Goal: Information Seeking & Learning: Compare options

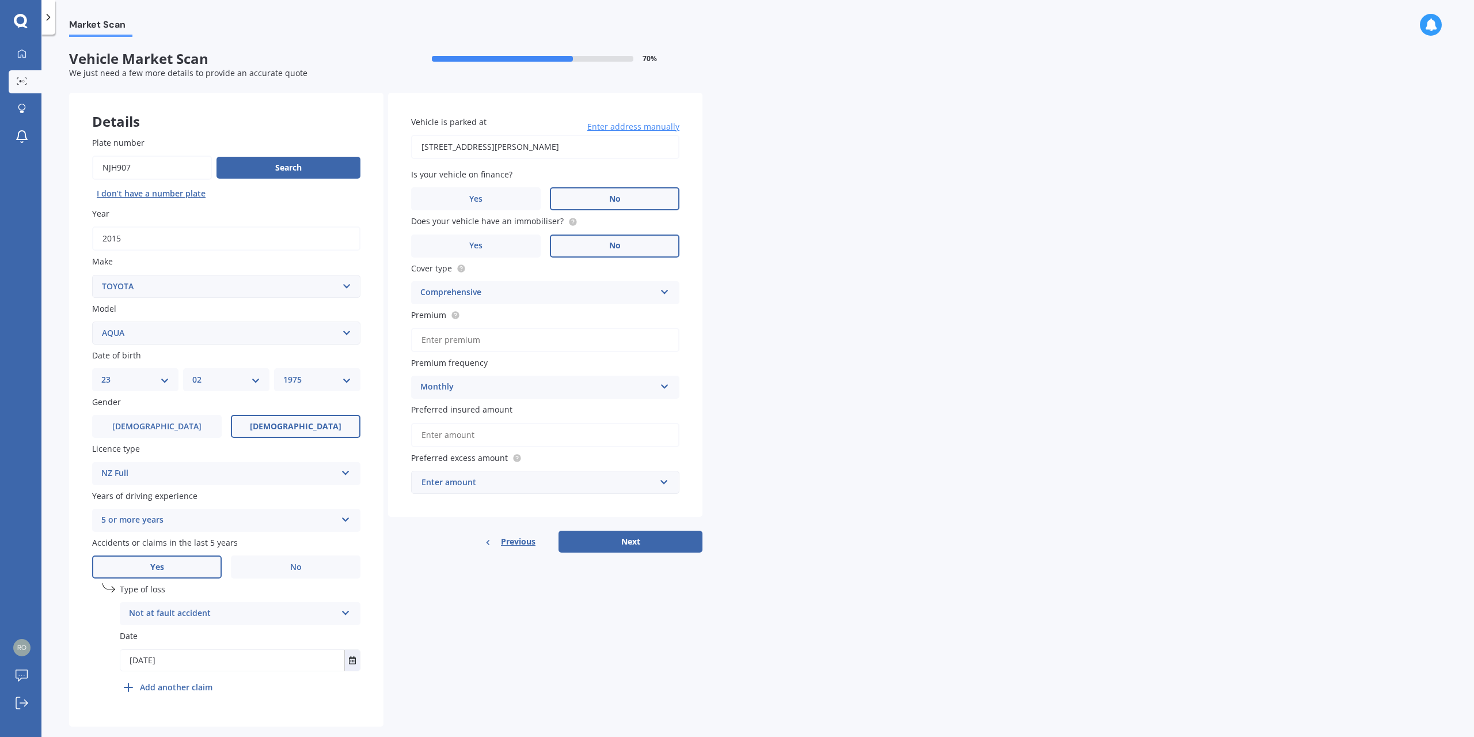
select select "TOYOTA"
select select "AQUA"
select select "23"
select select "02"
select select "1975"
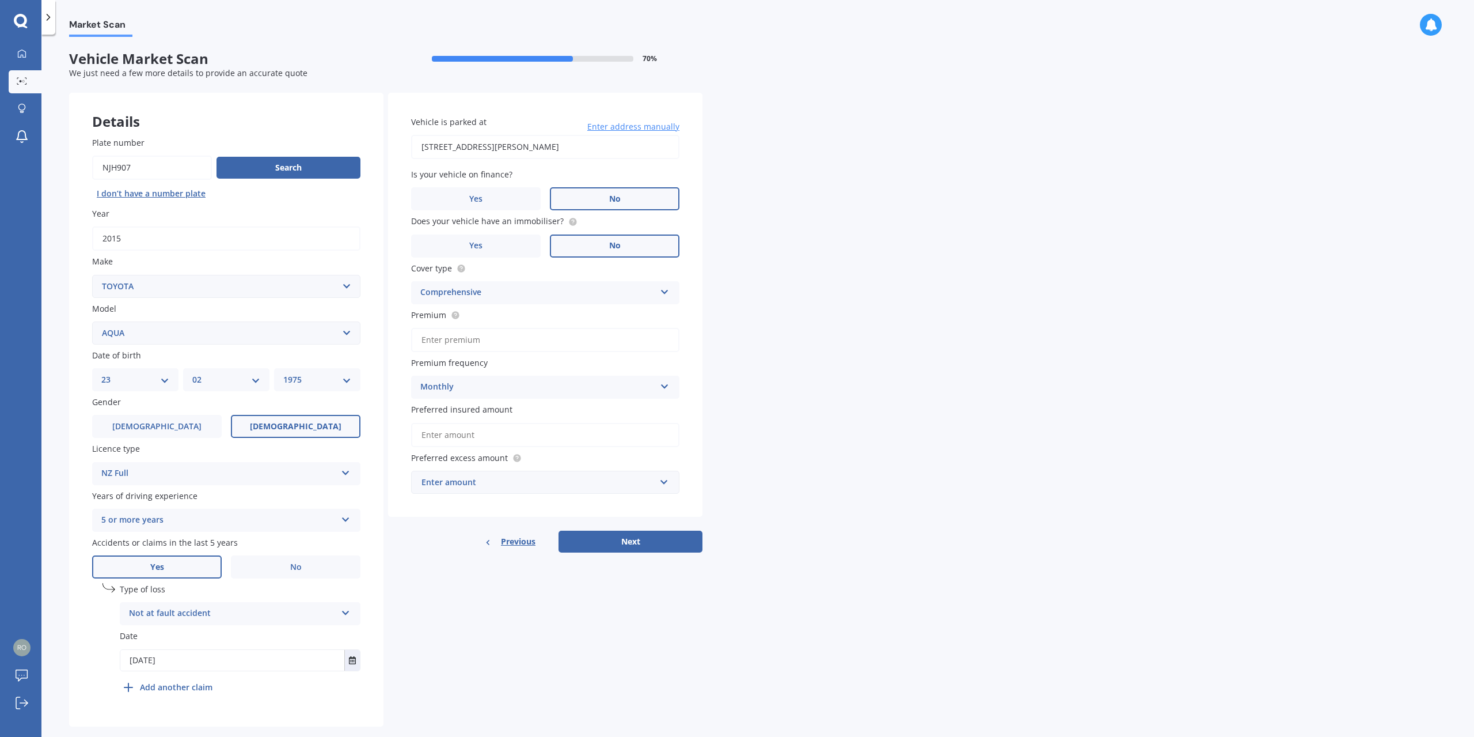
scroll to position [20, 0]
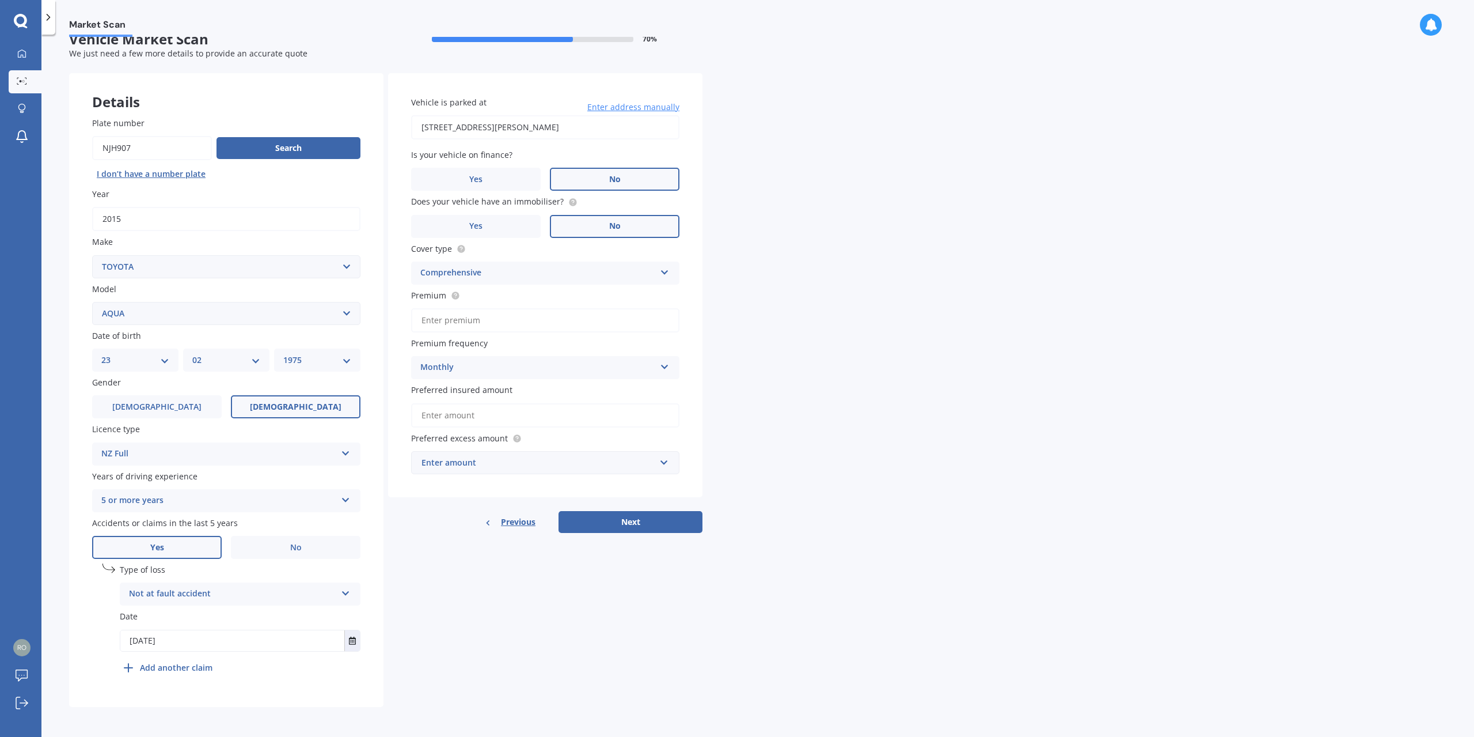
click at [229, 594] on div "Not at fault accident" at bounding box center [232, 594] width 207 height 14
click at [167, 615] on span "At fault accident" at bounding box center [162, 615] width 65 height 11
click at [413, 633] on div "Details Plate number Search I don’t have a number plate Year [DATE] Make Select…" at bounding box center [386, 390] width 634 height 634
click at [487, 321] on input "Premium" at bounding box center [545, 320] width 268 height 24
click at [794, 320] on div "Market Scan Vehicle Market Scan 70 % We just need a few more details to provide…" at bounding box center [757, 388] width 1433 height 702
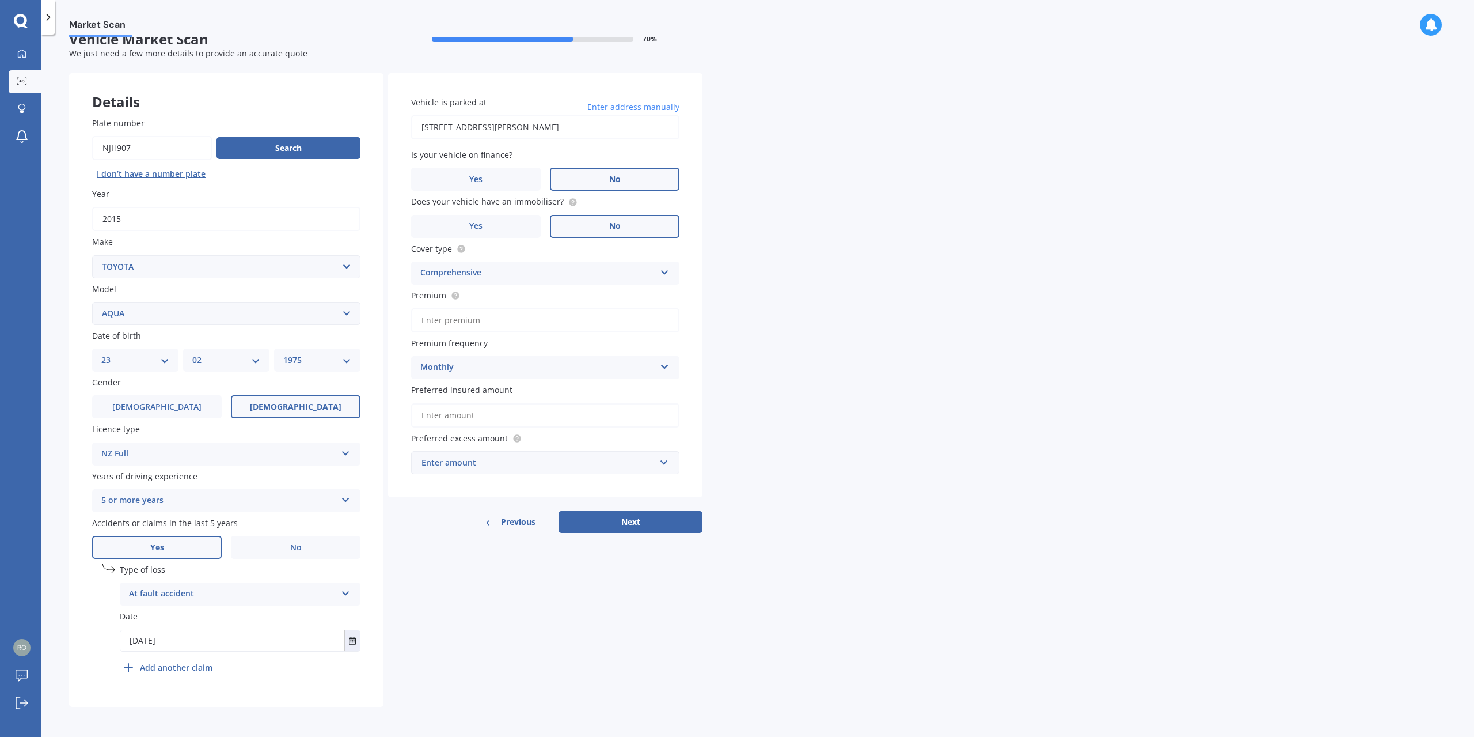
click at [507, 418] on input "Preferred insured amount" at bounding box center [545, 415] width 268 height 24
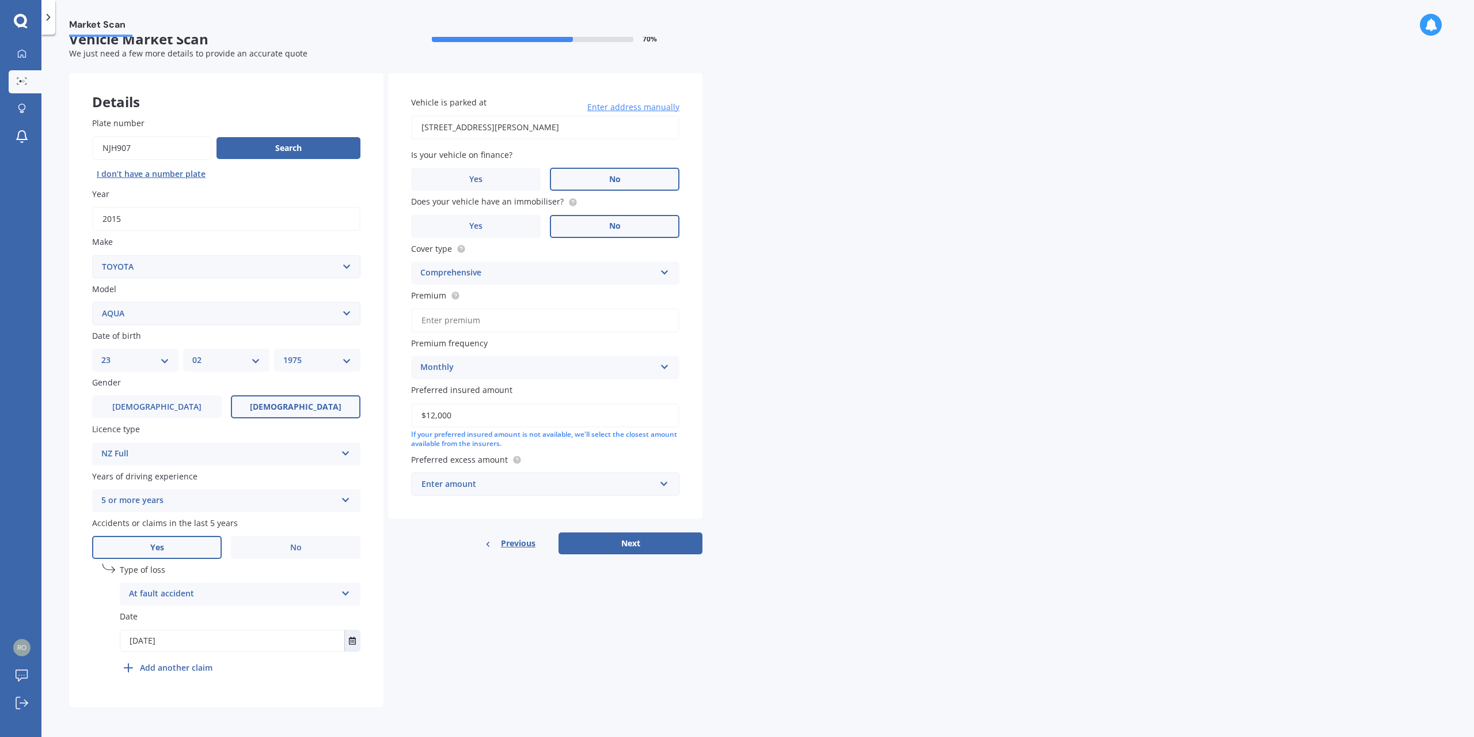
type input "$12,000"
click at [608, 484] on div "Enter amount" at bounding box center [539, 483] width 234 height 13
click at [502, 524] on div "$400" at bounding box center [545, 526] width 267 height 21
click at [637, 548] on button "Next" at bounding box center [631, 543] width 144 height 22
click at [510, 323] on input "Premium" at bounding box center [545, 320] width 268 height 24
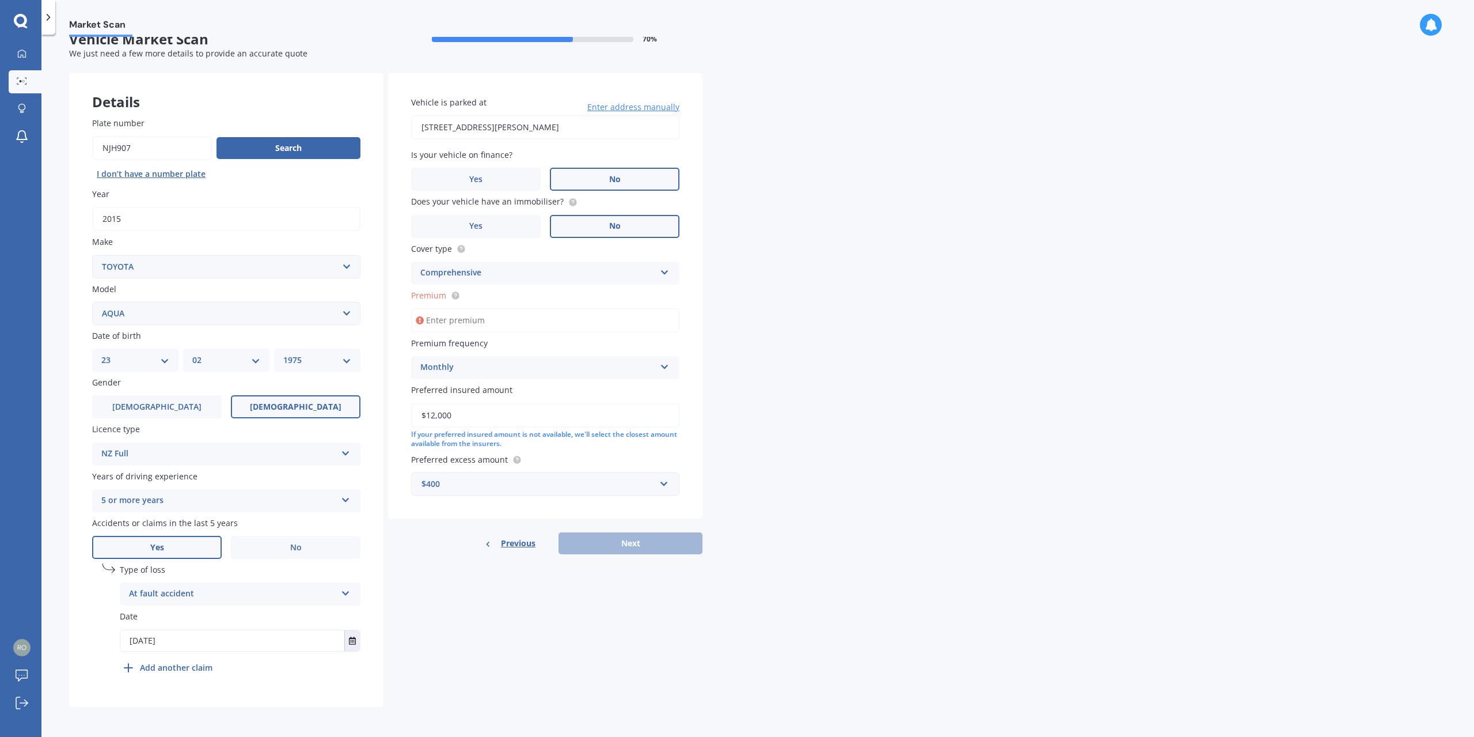
paste input "$1,303.53"
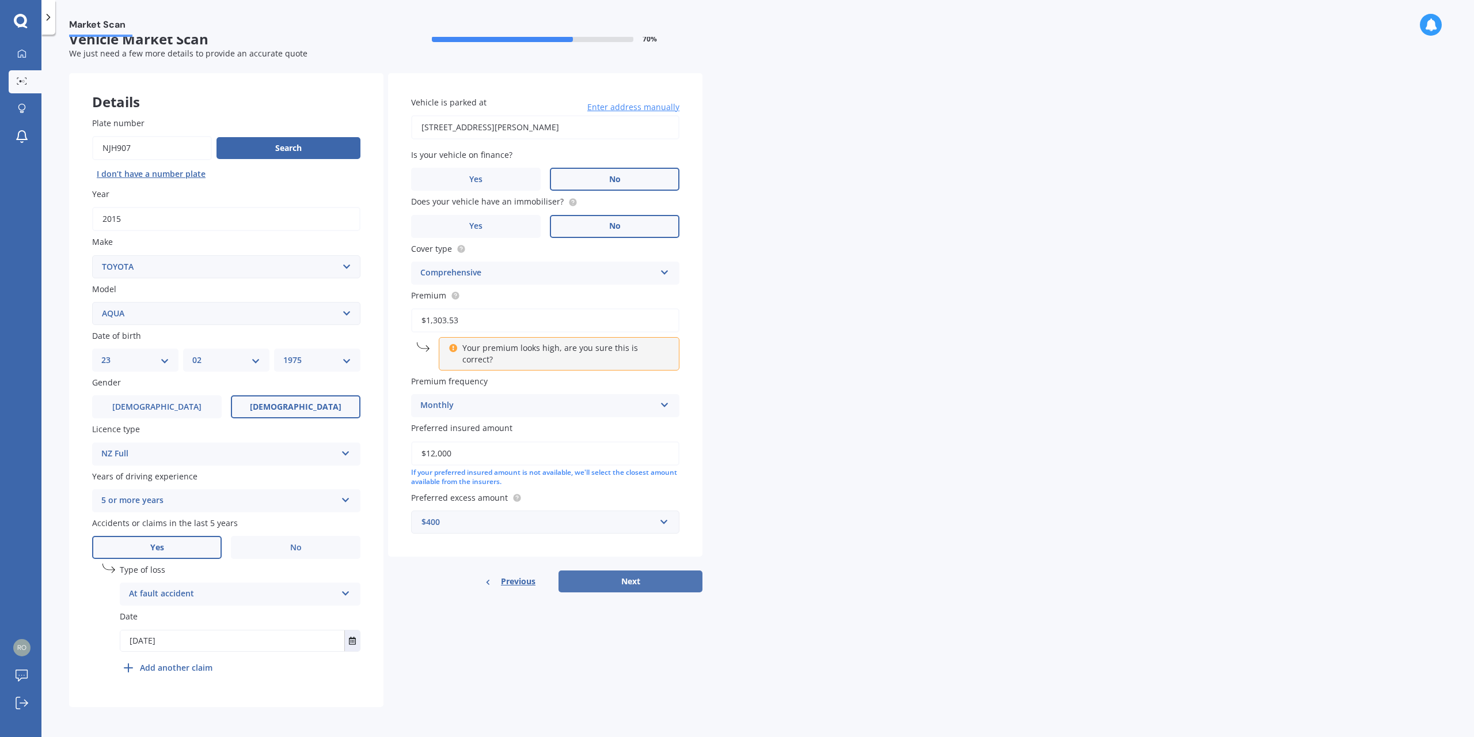
type input "$1,303.53"
click at [613, 574] on button "Next" at bounding box center [631, 581] width 144 height 22
select select "23"
select select "02"
select select "1975"
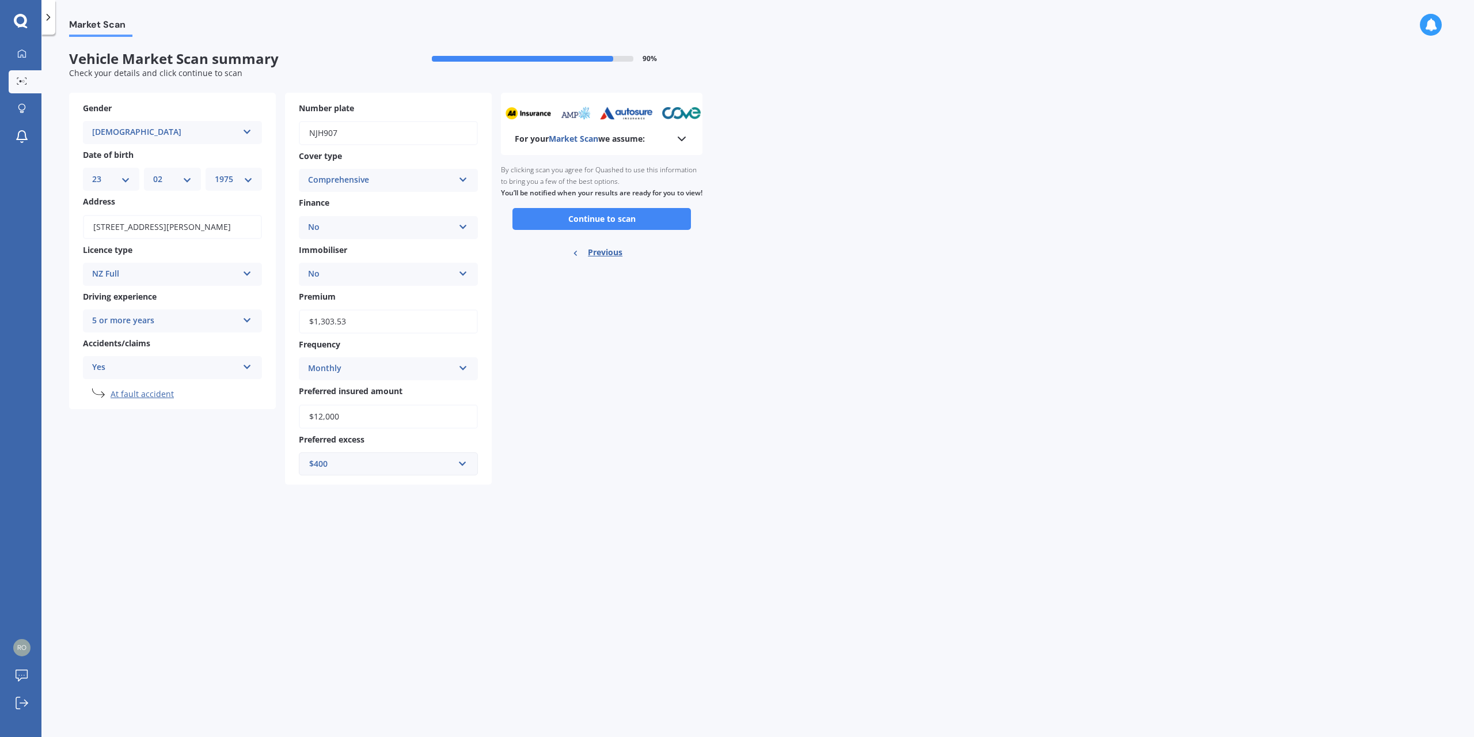
scroll to position [0, 0]
click at [604, 225] on button "Continue to scan" at bounding box center [602, 219] width 179 height 22
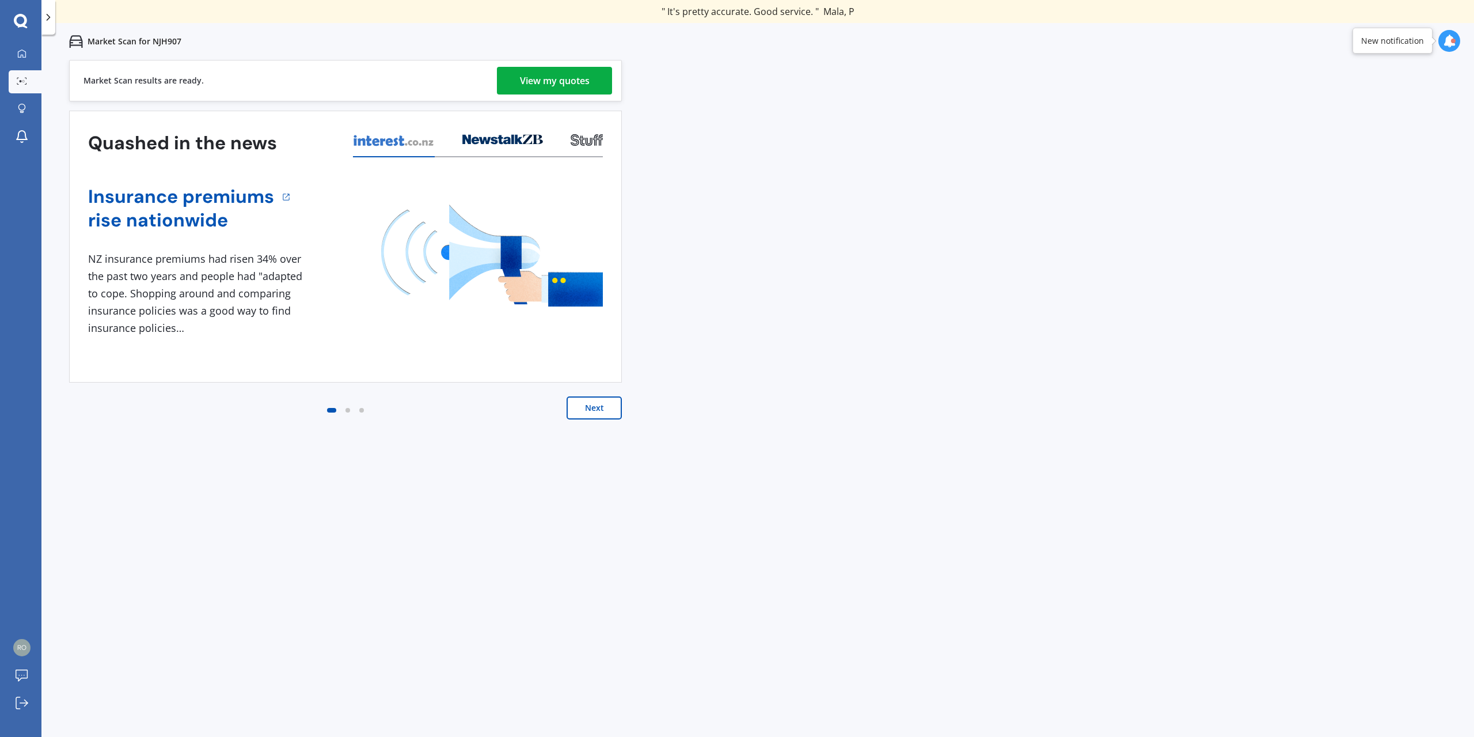
click at [598, 77] on link "View my quotes" at bounding box center [554, 81] width 115 height 28
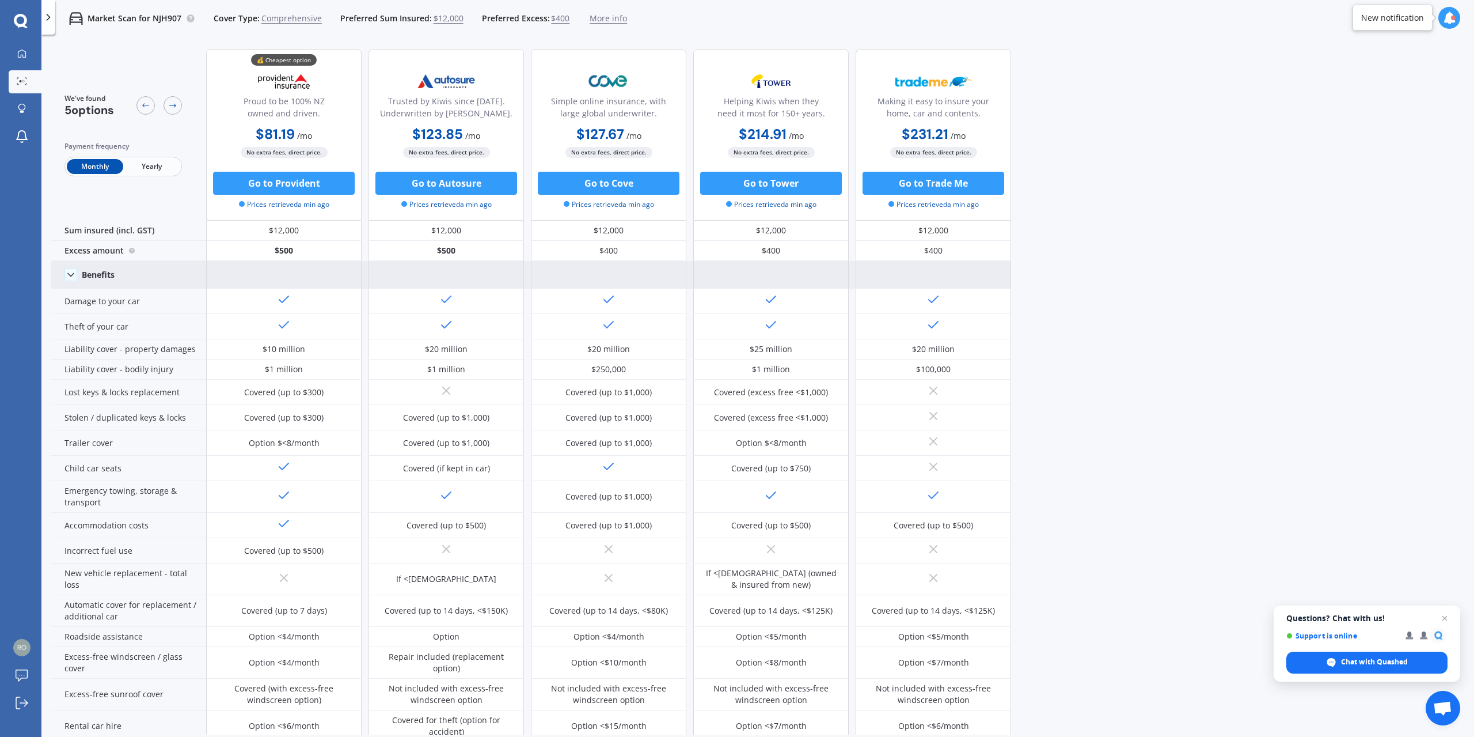
click at [68, 272] on icon at bounding box center [71, 275] width 12 height 12
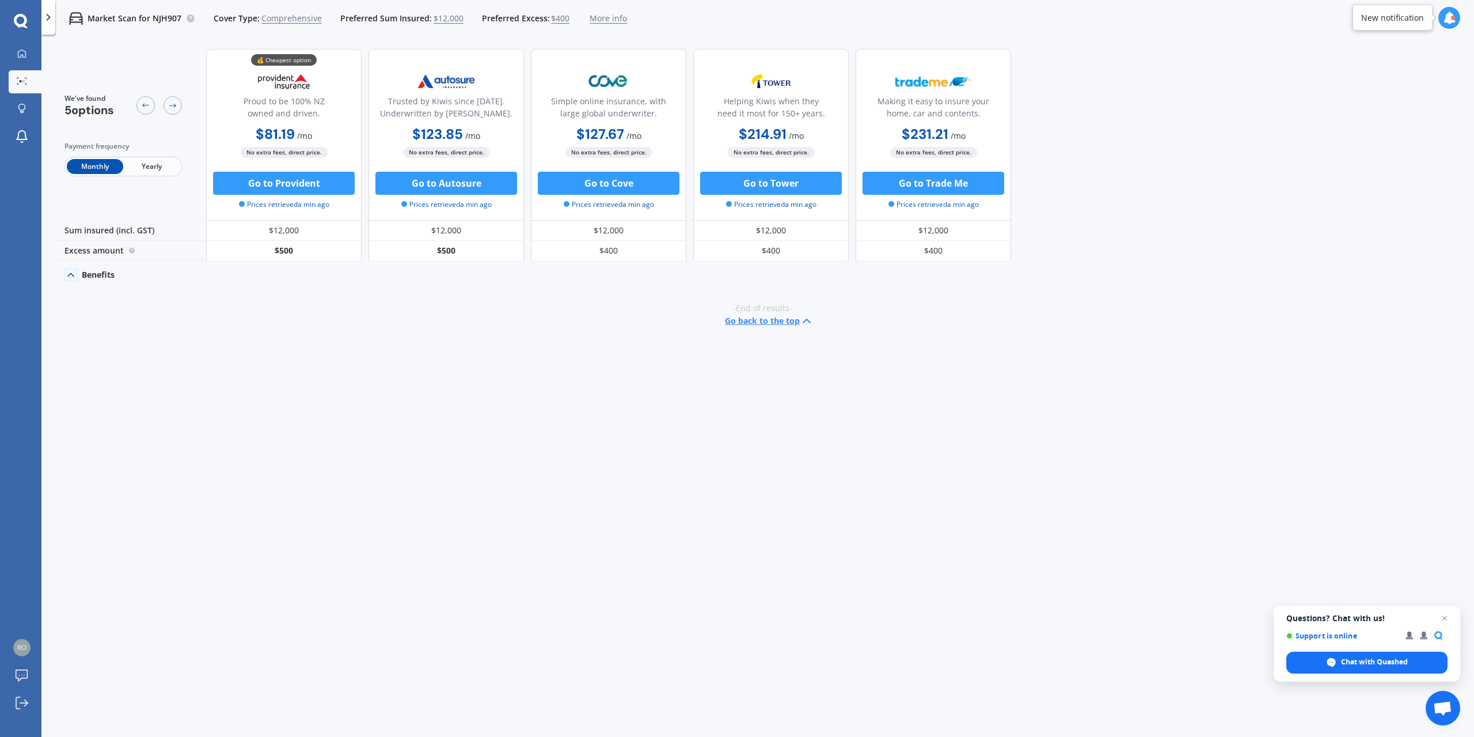
click at [67, 274] on icon at bounding box center [71, 275] width 12 height 12
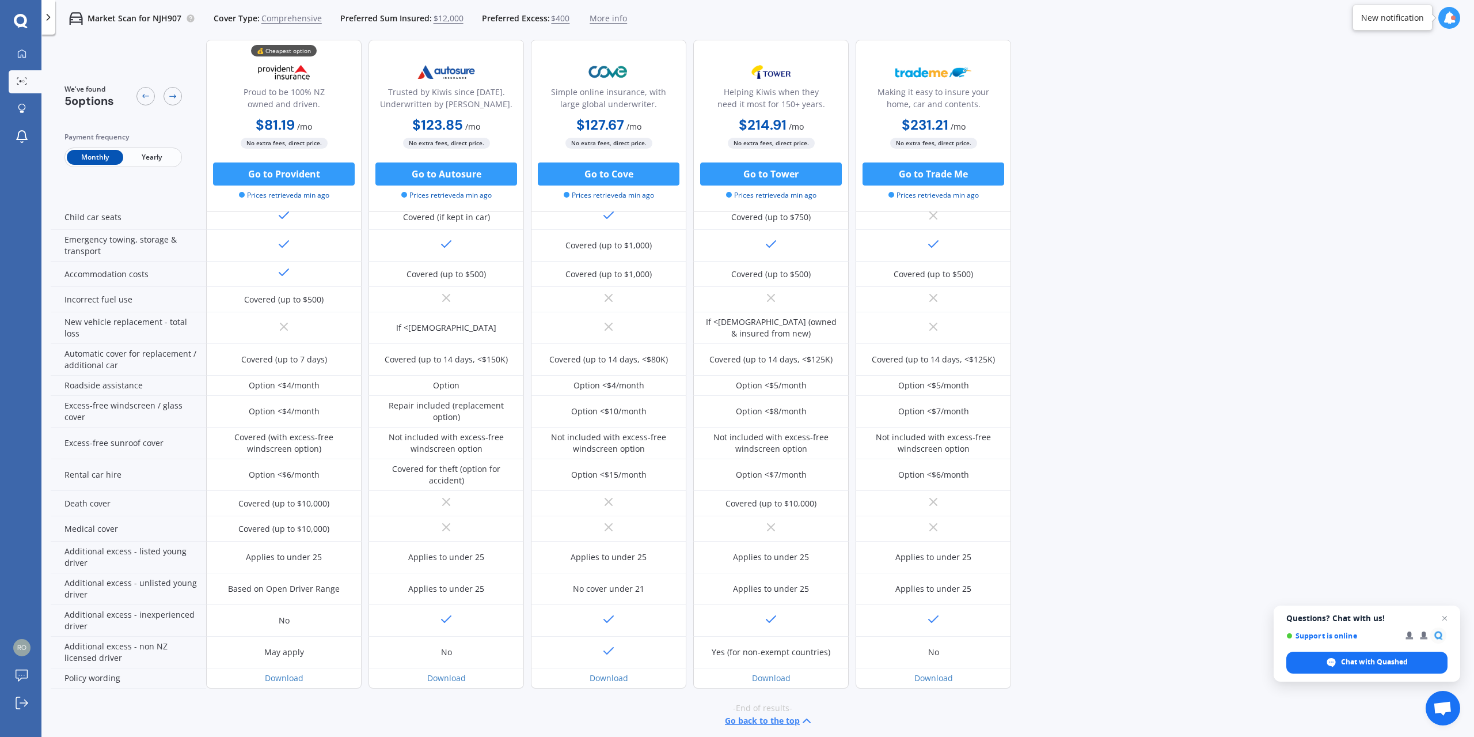
scroll to position [258, 0]
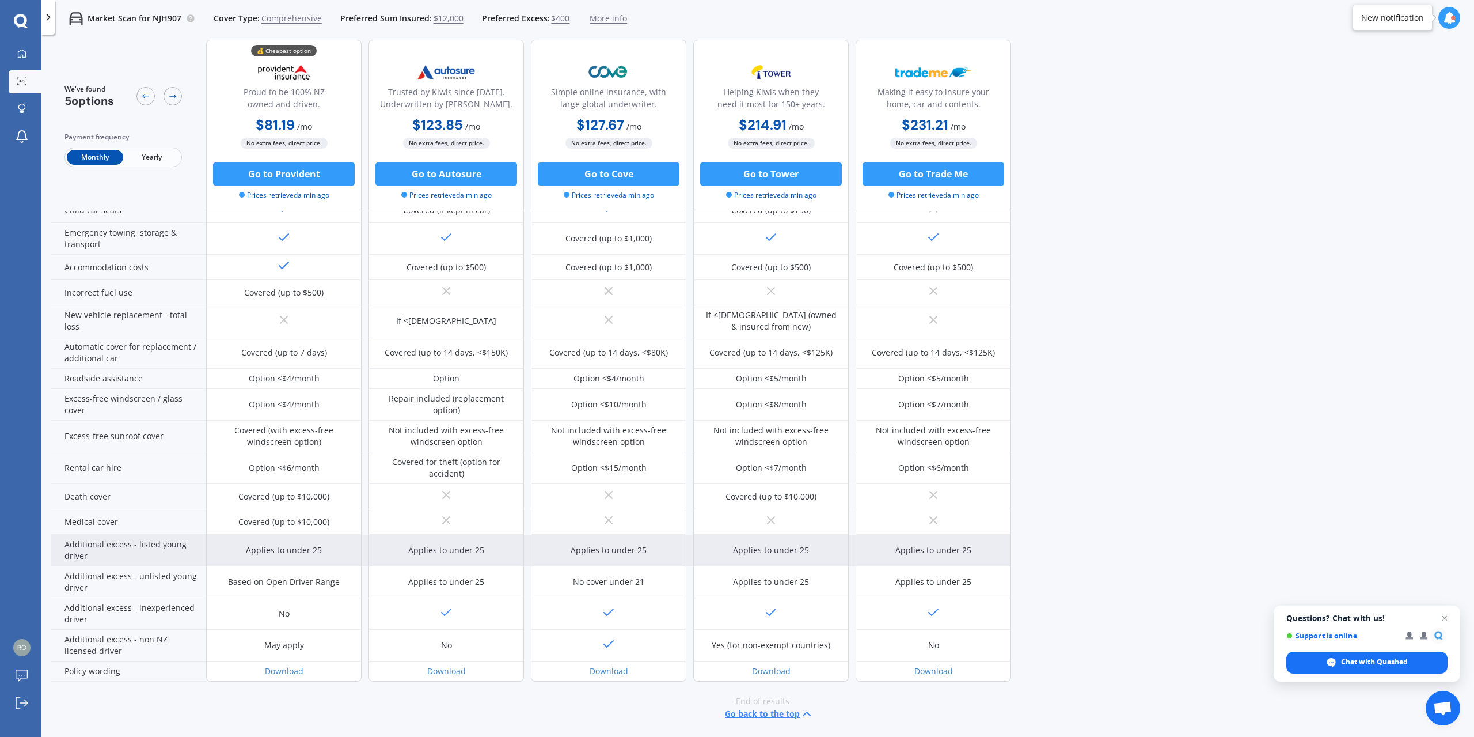
click at [101, 551] on div "Additional excess - listed young driver" at bounding box center [128, 550] width 155 height 32
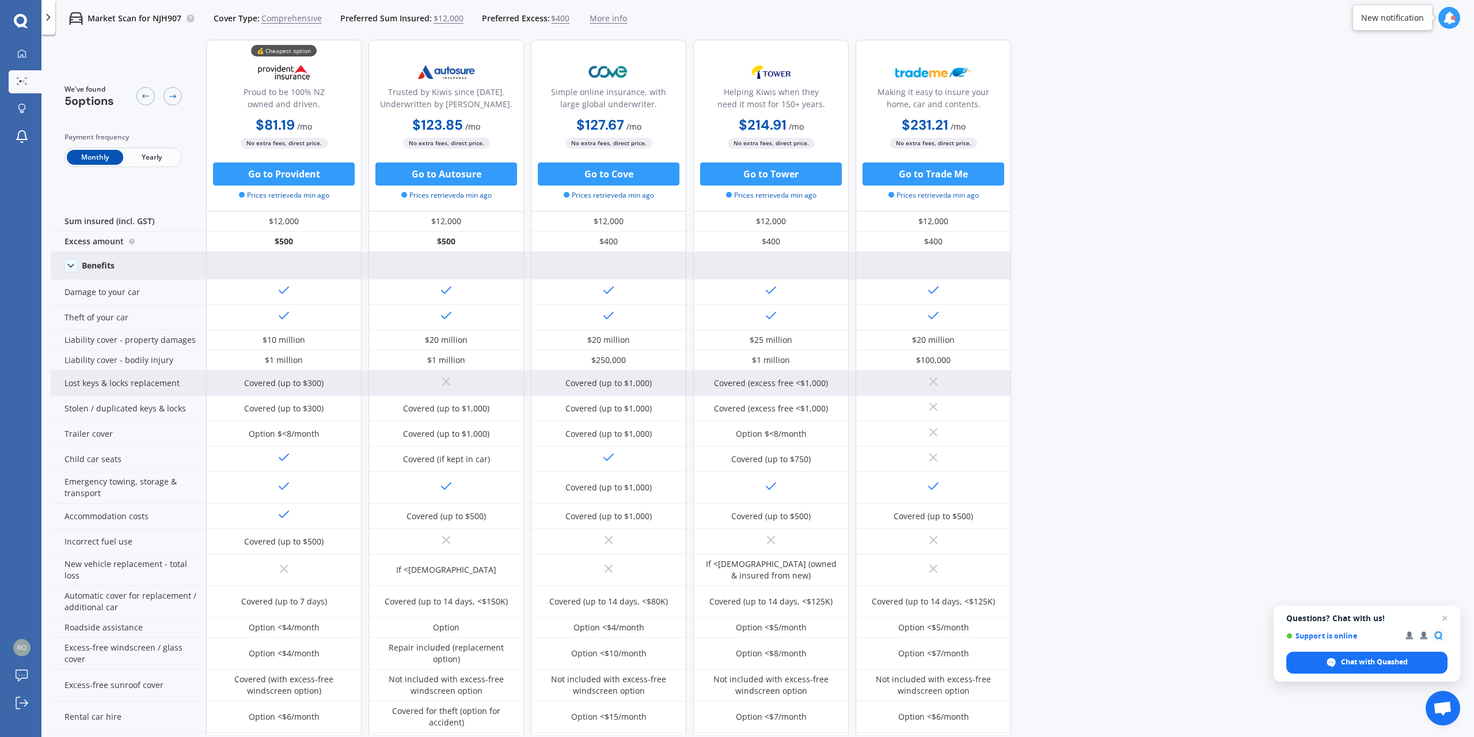
scroll to position [0, 0]
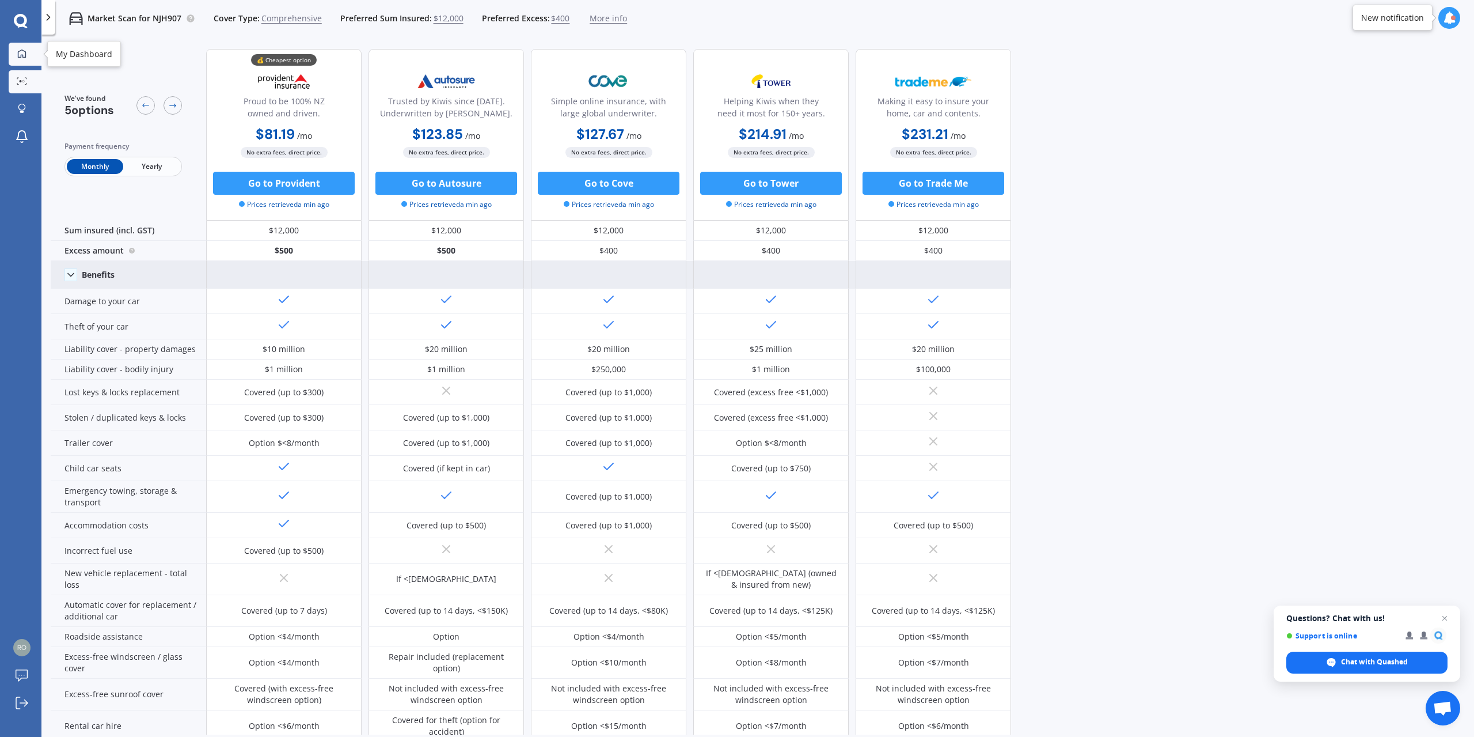
click at [18, 56] on icon at bounding box center [22, 53] width 8 height 8
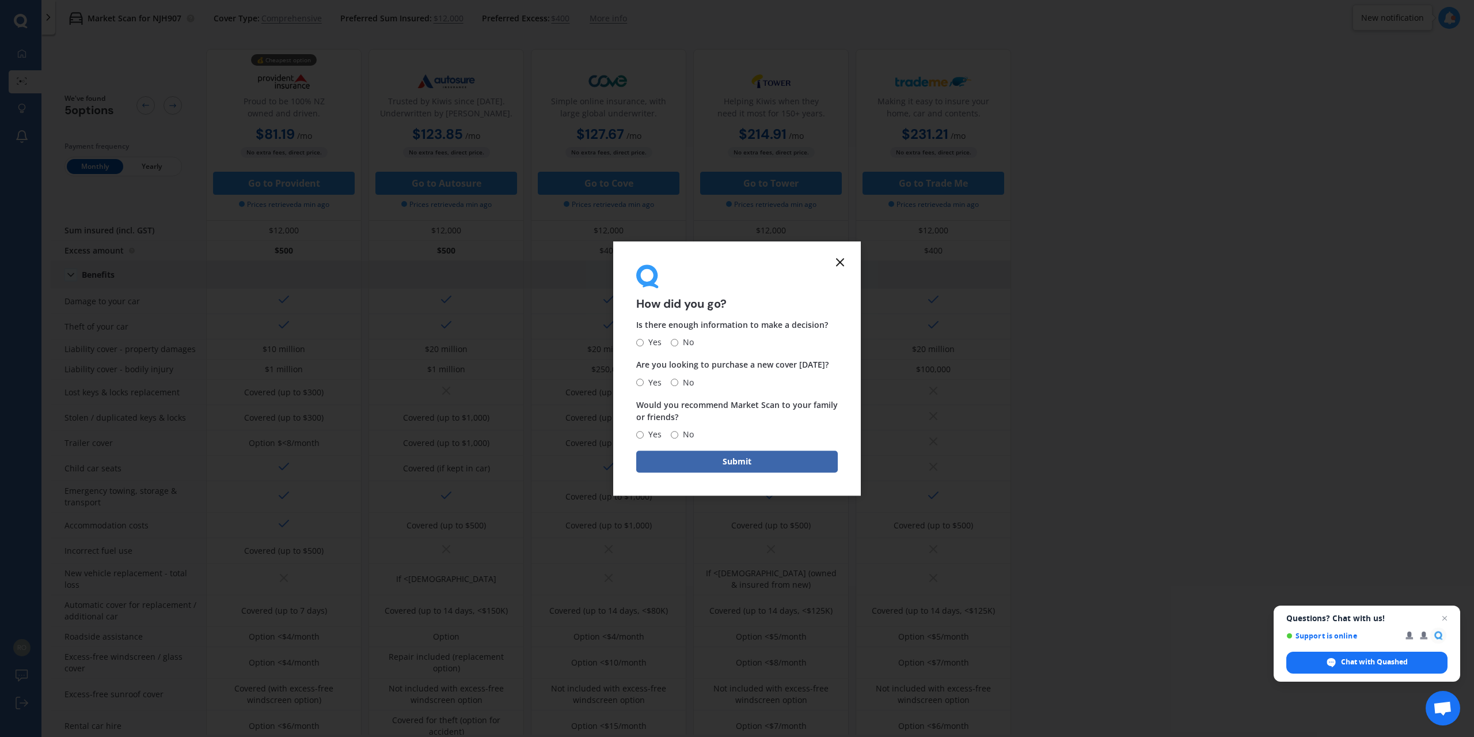
click at [843, 258] on icon at bounding box center [840, 262] width 14 height 14
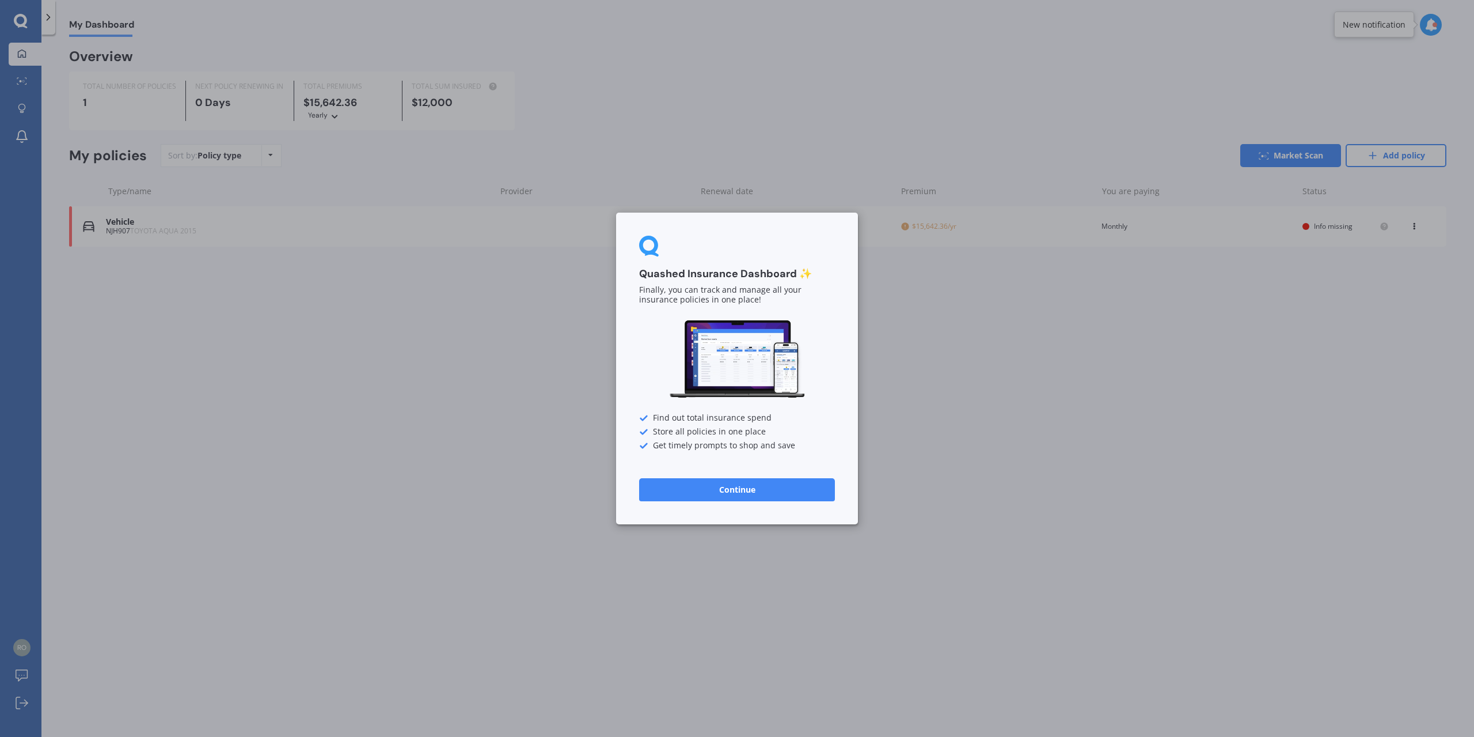
click at [700, 492] on button "Continue" at bounding box center [737, 489] width 196 height 23
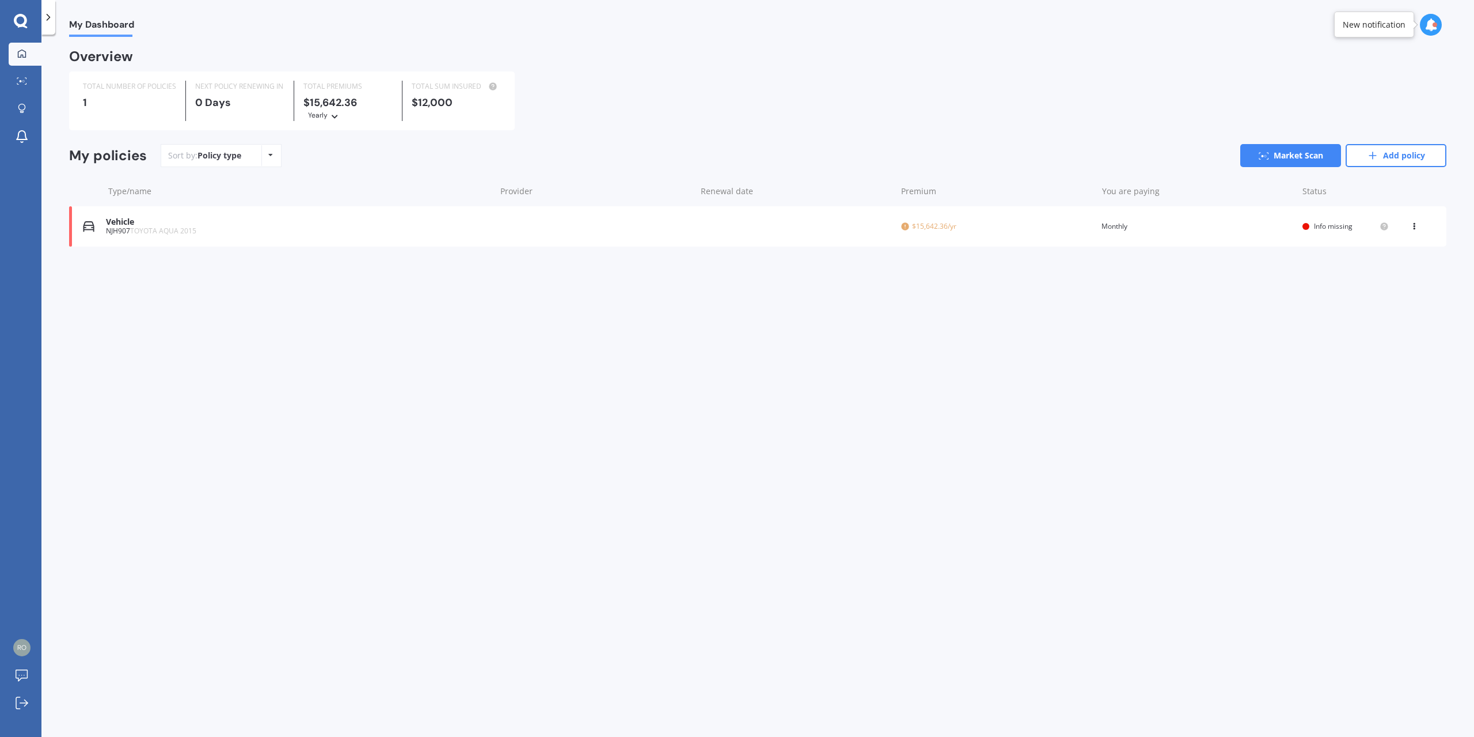
click at [22, 24] on icon at bounding box center [21, 21] width 14 height 15
click at [54, 13] on icon at bounding box center [49, 18] width 12 height 12
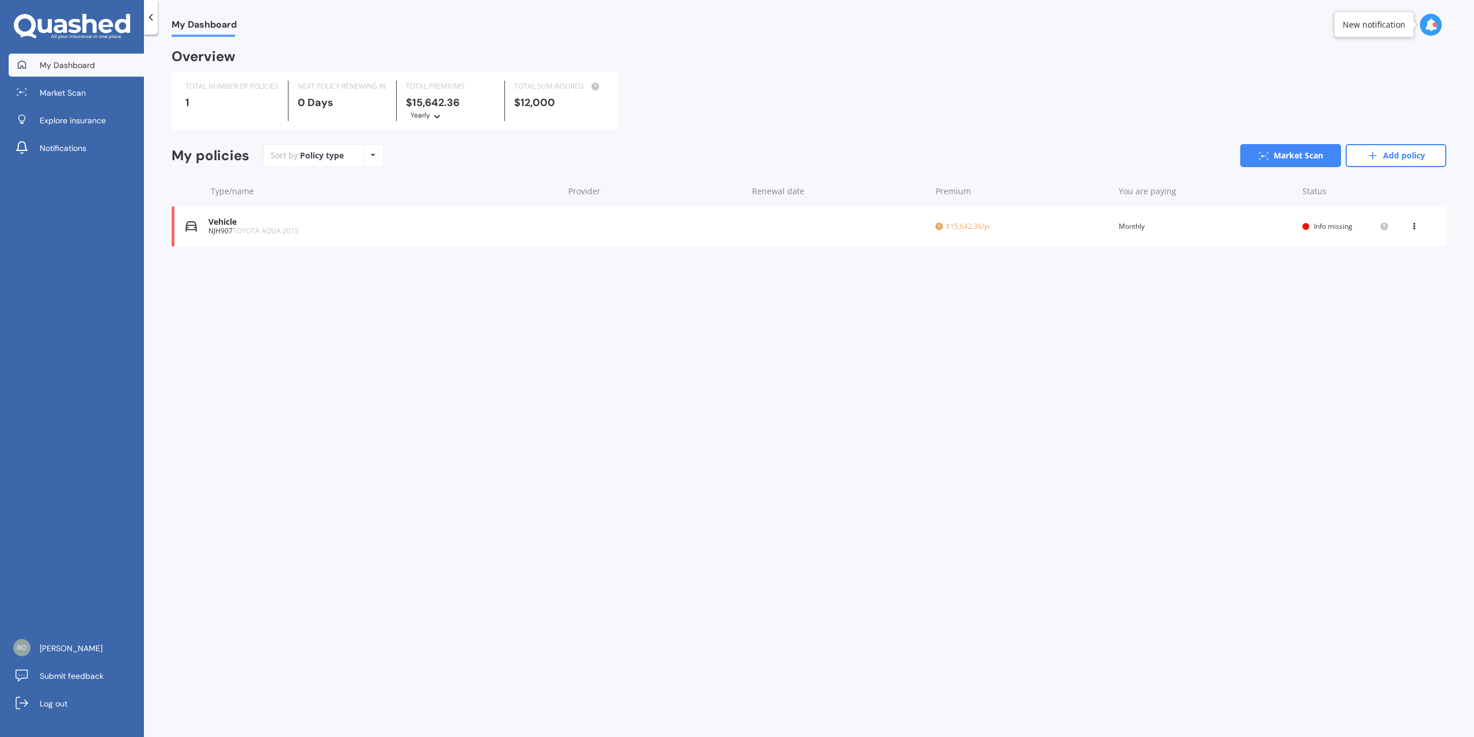
click at [48, 66] on span "My Dashboard" at bounding box center [67, 65] width 55 height 12
click at [52, 96] on span "Market Scan" at bounding box center [63, 93] width 46 height 12
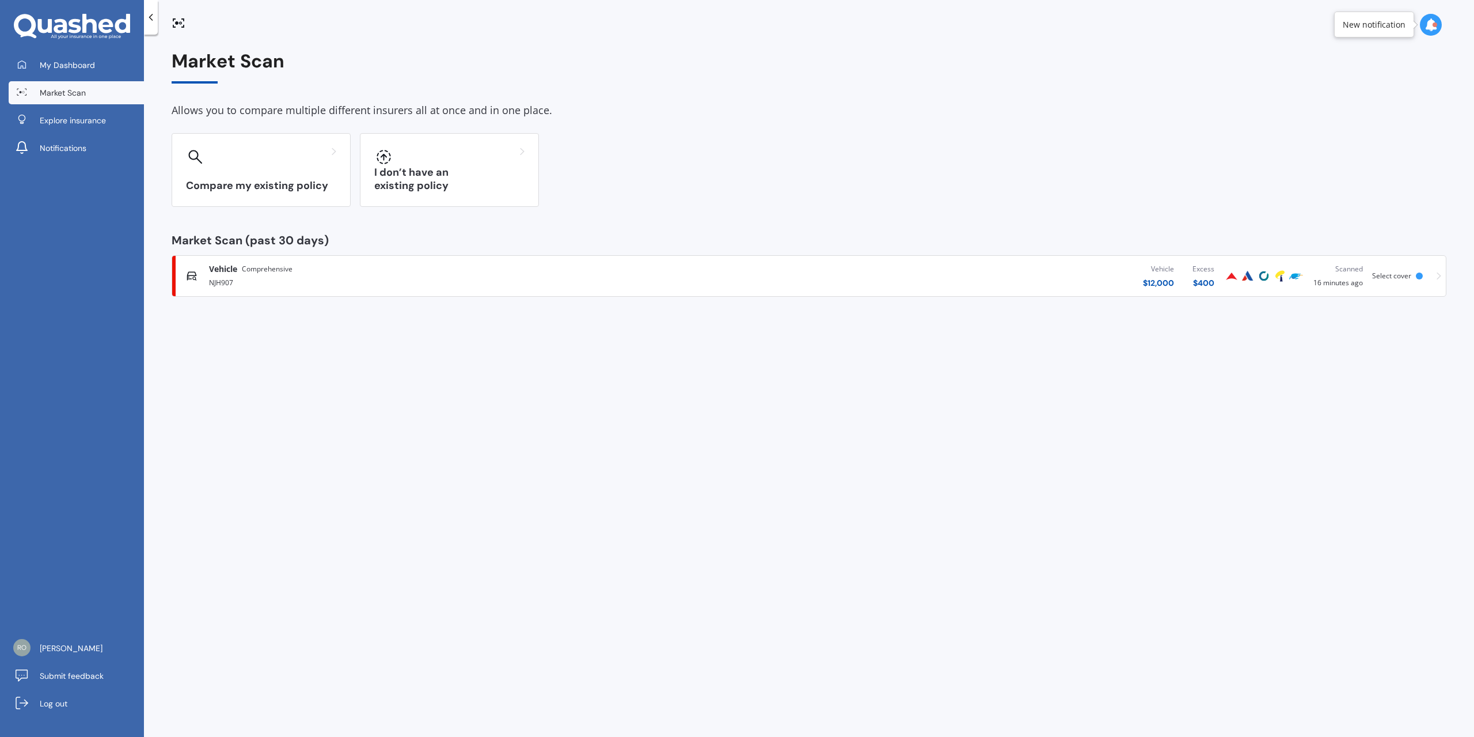
click at [39, 12] on div "My Dashboard Market Scan Explore insurance Notifications [PERSON_NAME] Submit f…" at bounding box center [72, 368] width 144 height 737
click at [39, 22] on icon at bounding box center [44, 26] width 14 height 14
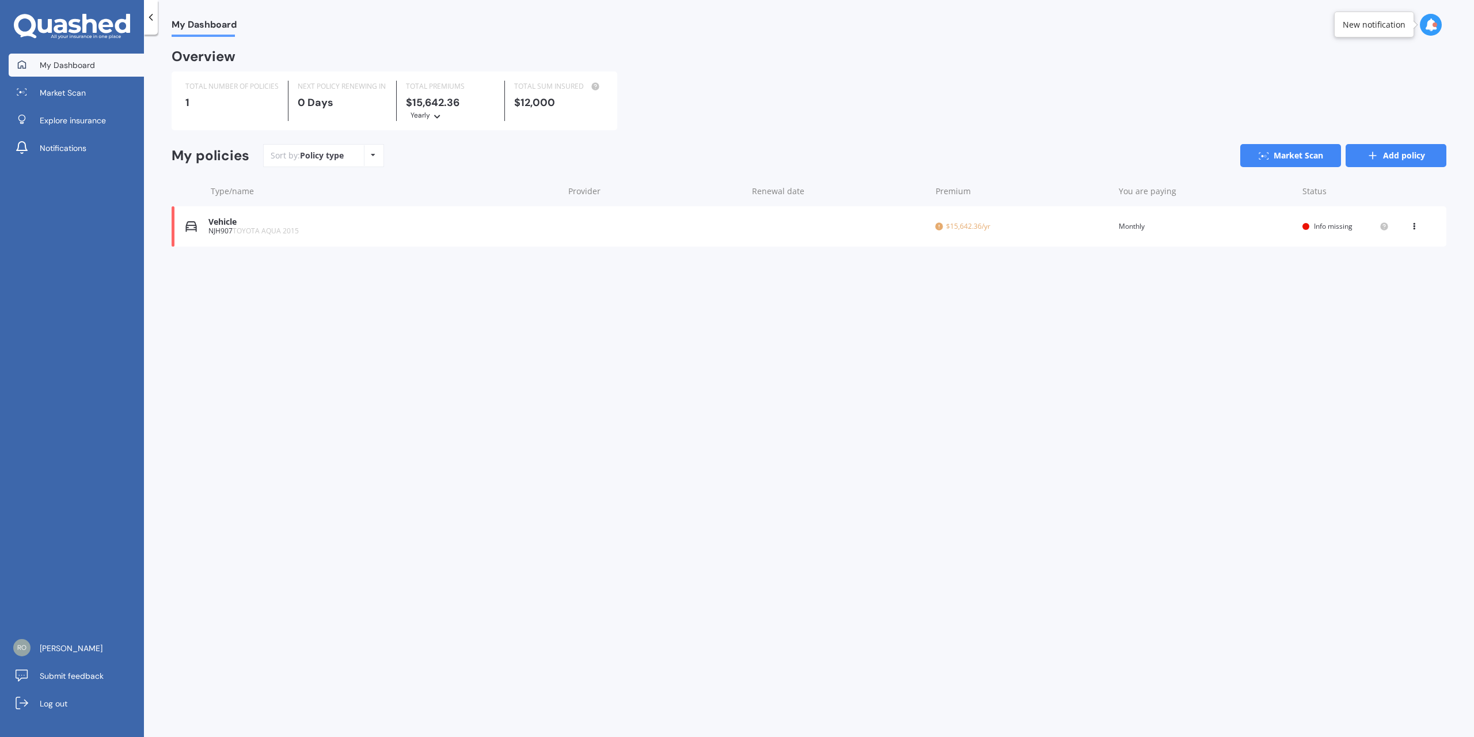
click at [1394, 151] on link "Add policy" at bounding box center [1396, 155] width 101 height 23
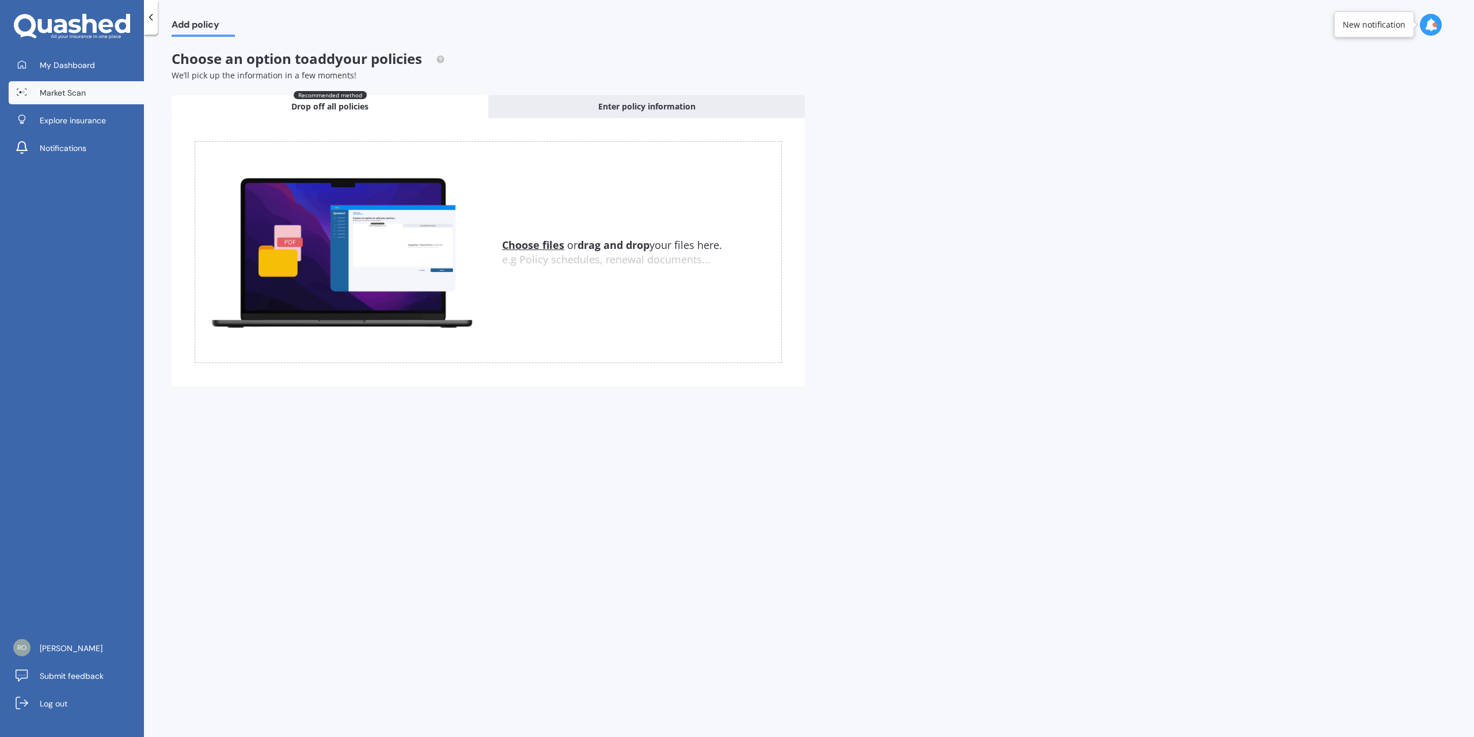
click at [58, 85] on link "Market Scan" at bounding box center [76, 92] width 135 height 23
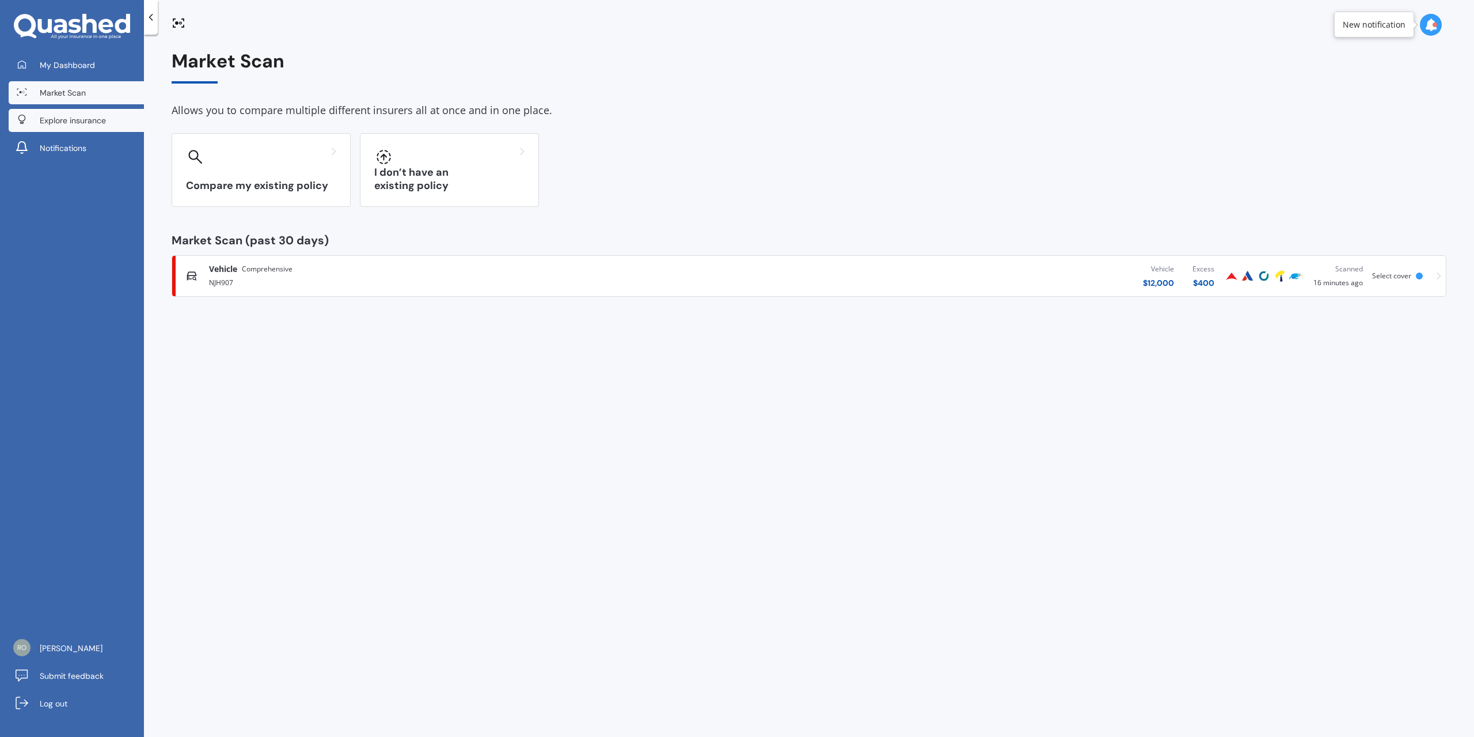
click at [48, 116] on span "Explore insurance" at bounding box center [73, 121] width 66 height 12
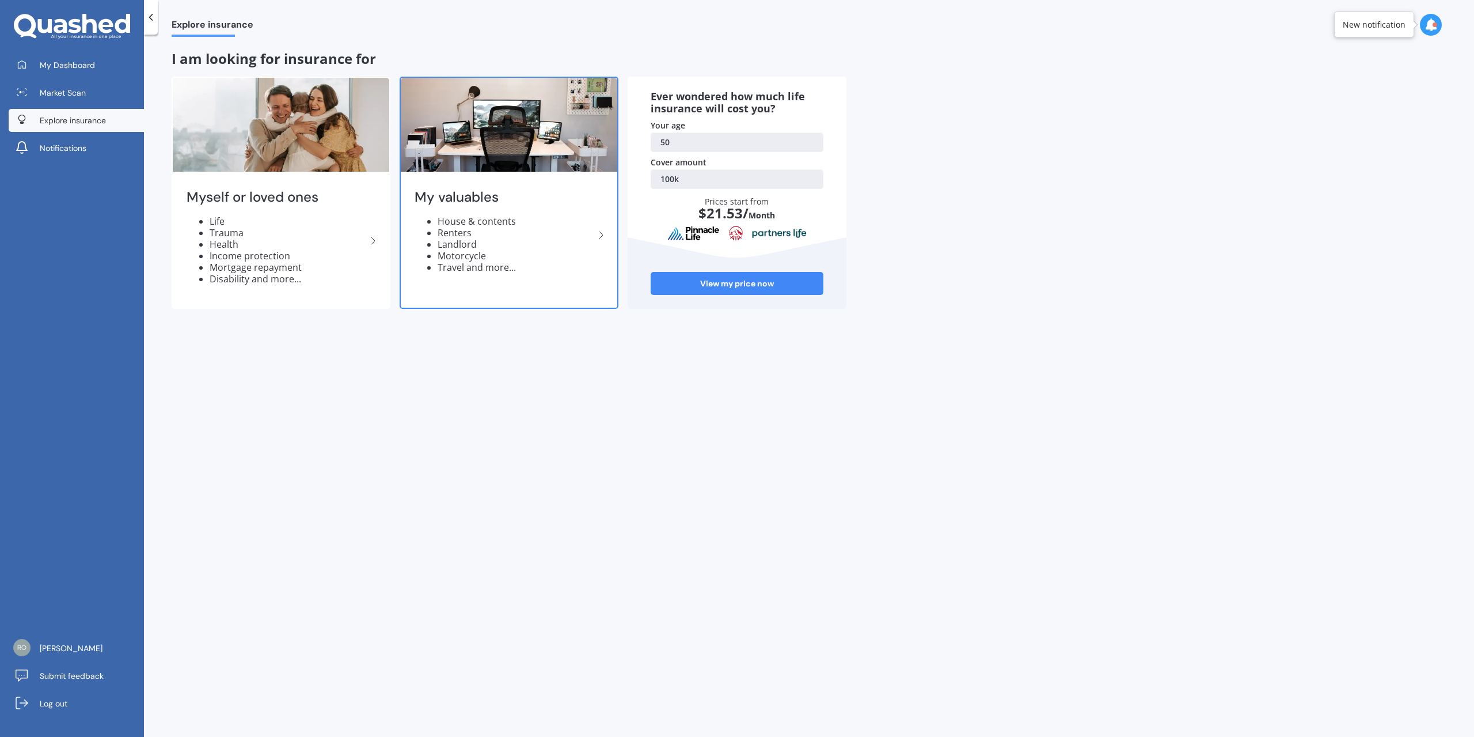
click at [483, 236] on li "Renters" at bounding box center [516, 233] width 157 height 12
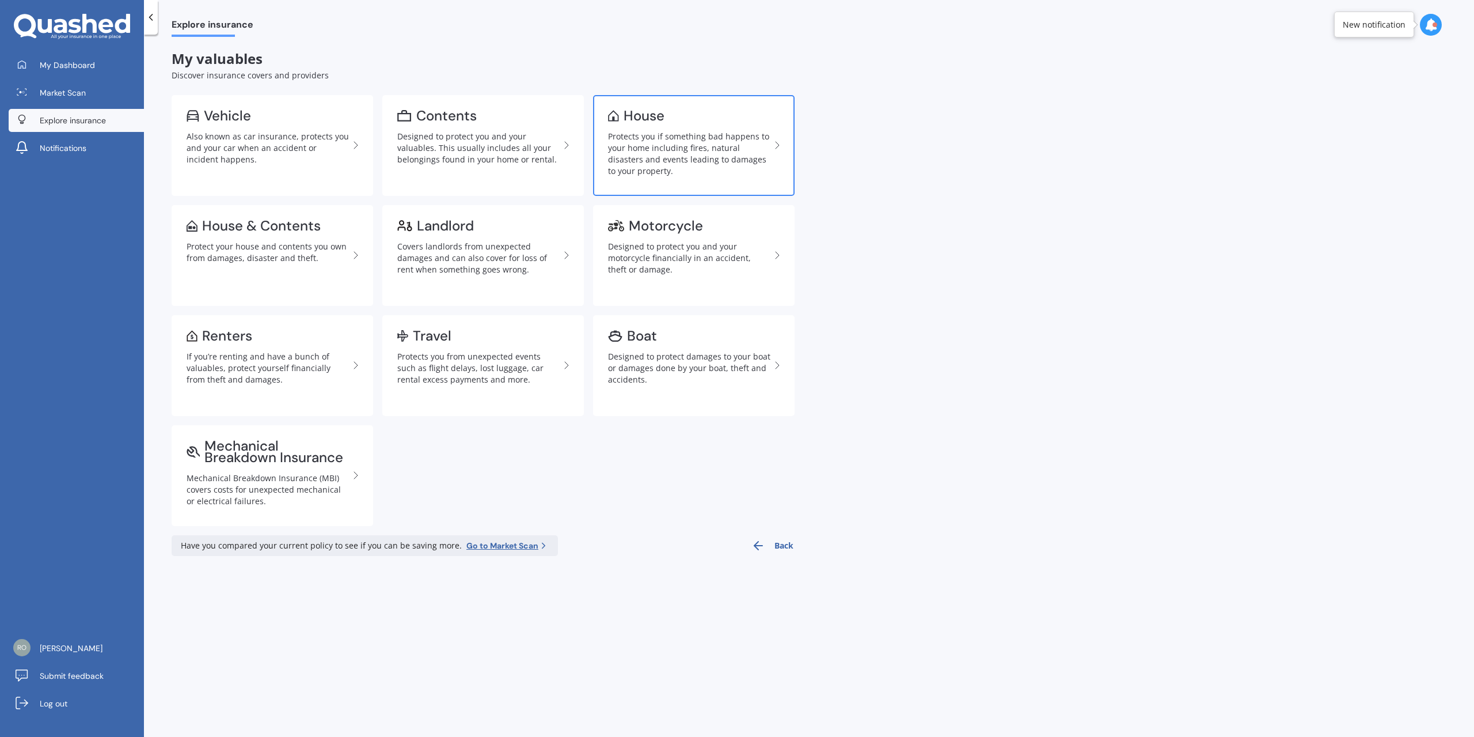
click at [620, 135] on div "Protects you if something bad happens to your home including fires, natural dis…" at bounding box center [689, 154] width 162 height 46
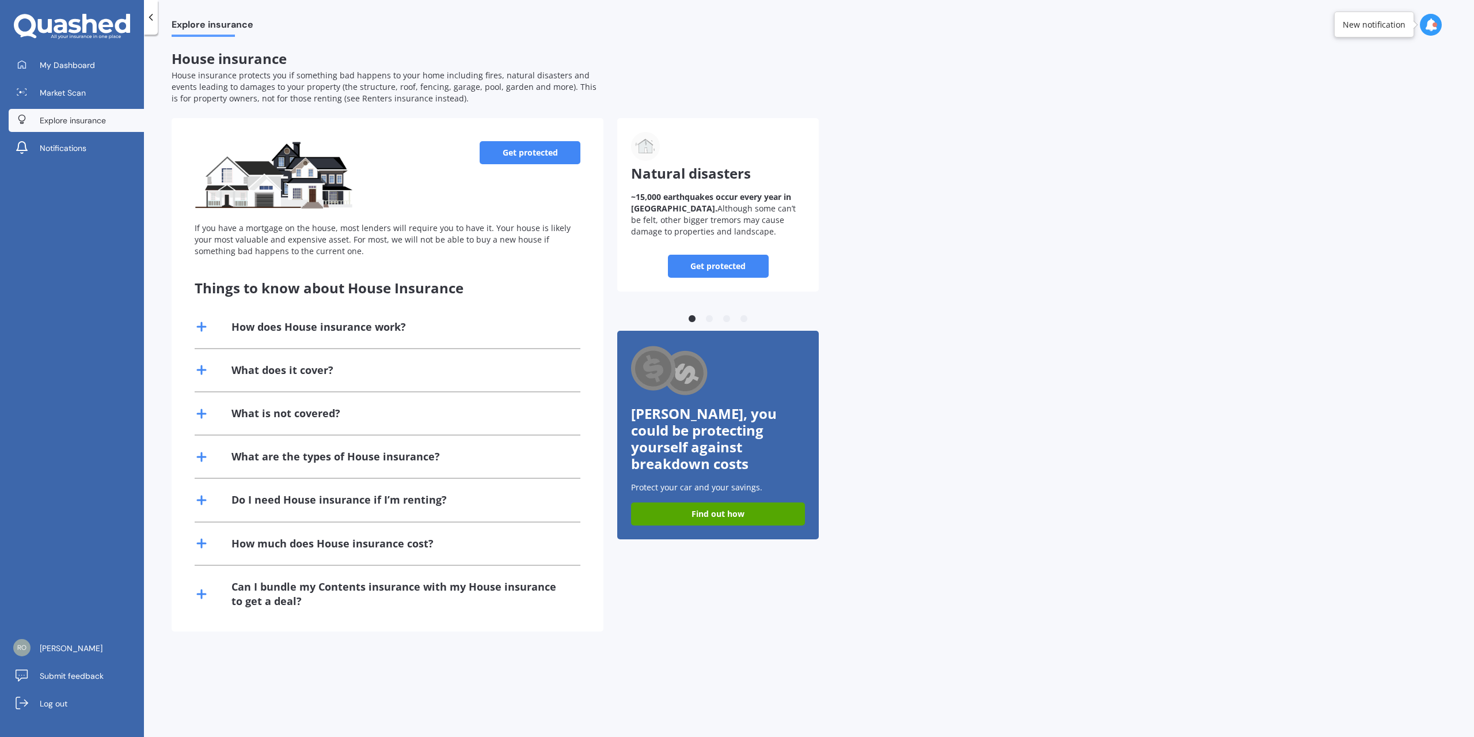
click at [531, 154] on link "Get protected" at bounding box center [530, 152] width 101 height 23
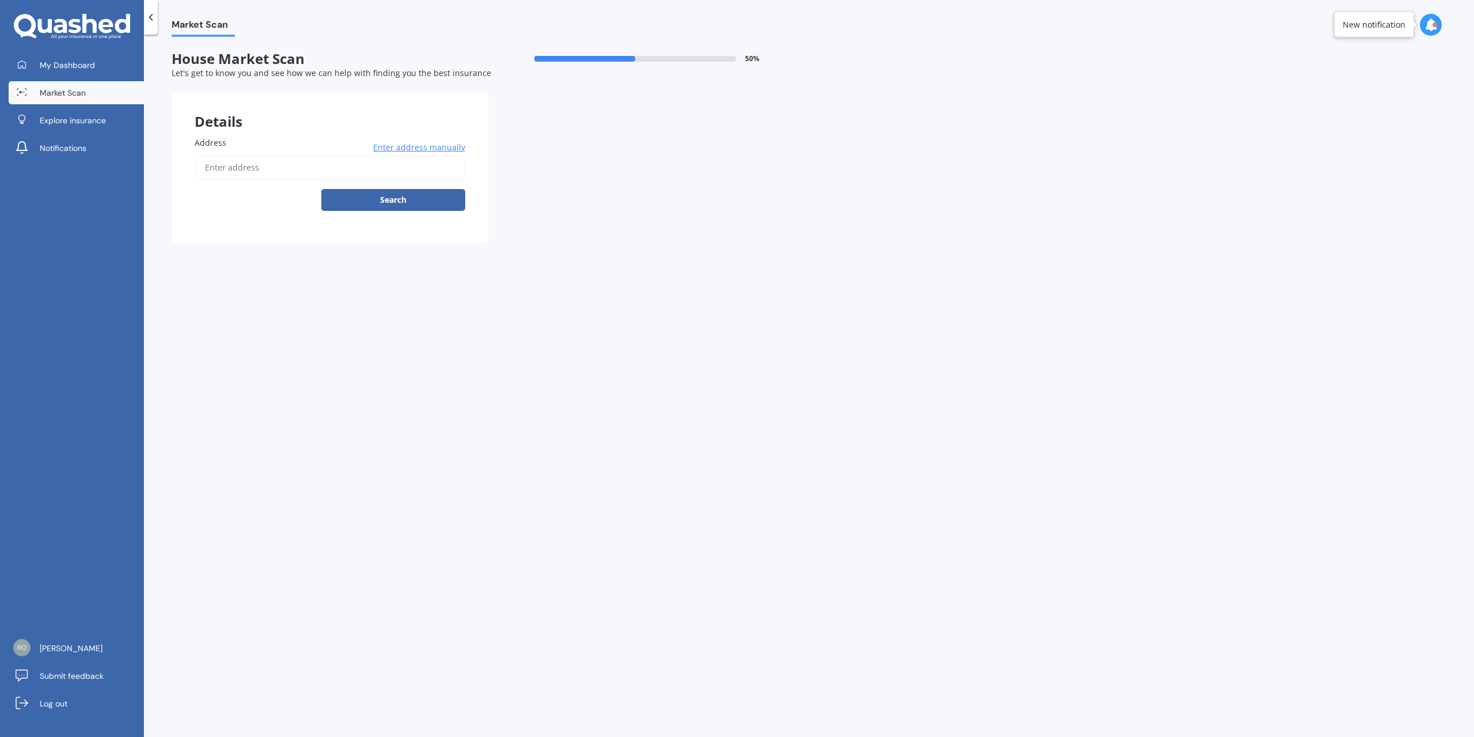
click at [266, 170] on input "Address" at bounding box center [330, 167] width 271 height 24
type input "[STREET_ADDRESS][PERSON_NAME]"
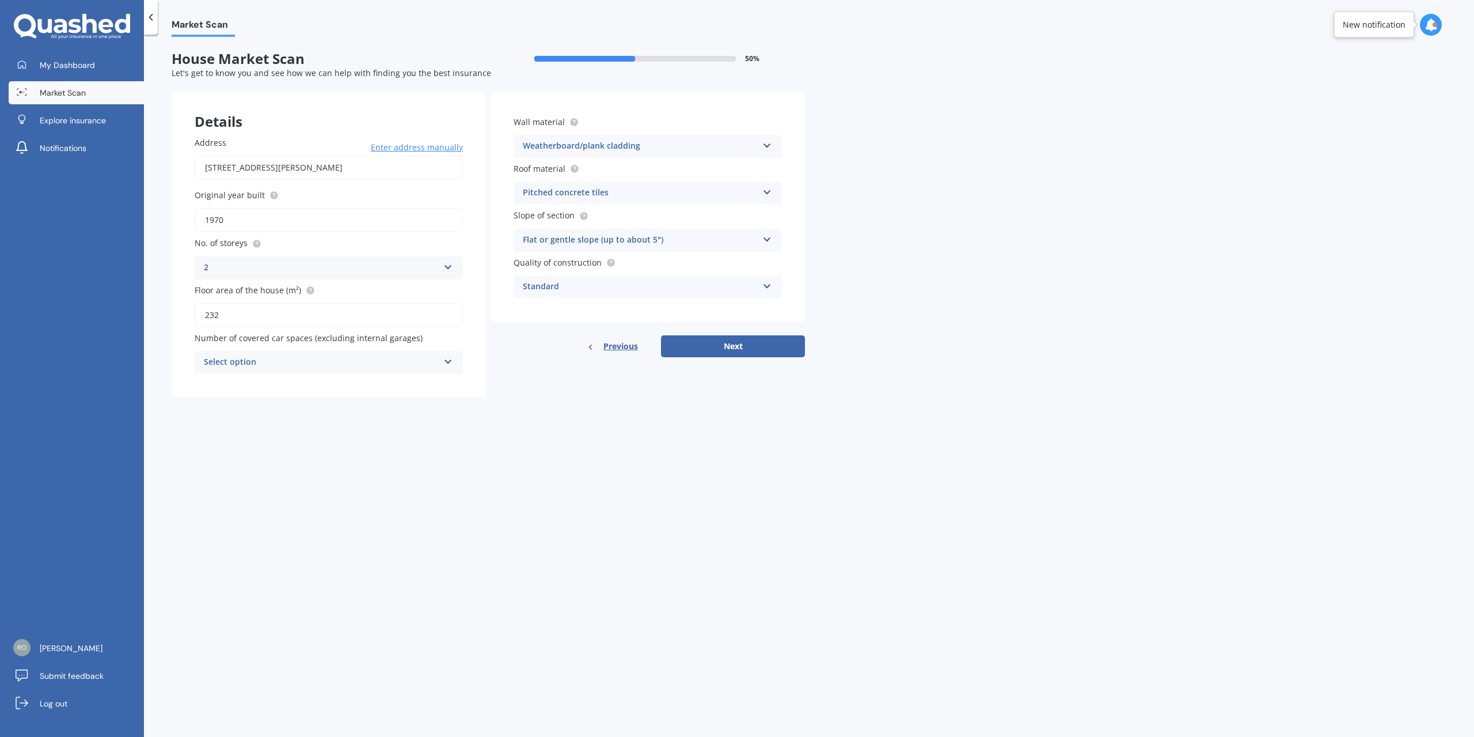
click at [297, 361] on div "Select option" at bounding box center [321, 362] width 235 height 14
click at [215, 422] on div "2" at bounding box center [328, 426] width 267 height 21
click at [215, 358] on div "2" at bounding box center [321, 362] width 235 height 14
click at [667, 471] on div "Market Scan House Market Scan 50 % Let's get to know you and see how we can hel…" at bounding box center [809, 388] width 1330 height 702
click at [699, 146] on div "Weatherboard/plank cladding" at bounding box center [640, 146] width 235 height 14
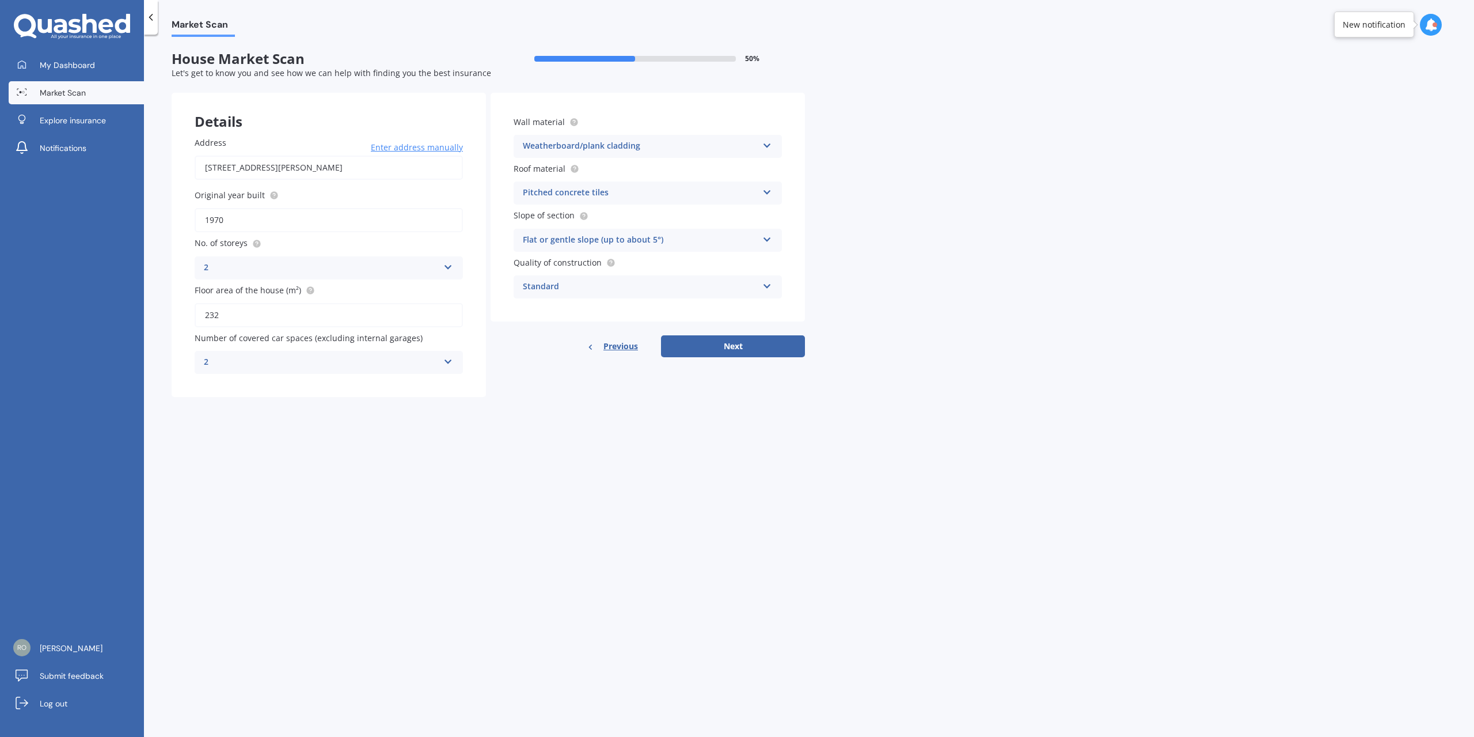
scroll to position [105, 0]
click at [699, 146] on div "Weatherboard/plank cladding" at bounding box center [640, 146] width 235 height 14
click at [668, 196] on div "Pitched concrete tiles" at bounding box center [640, 193] width 235 height 14
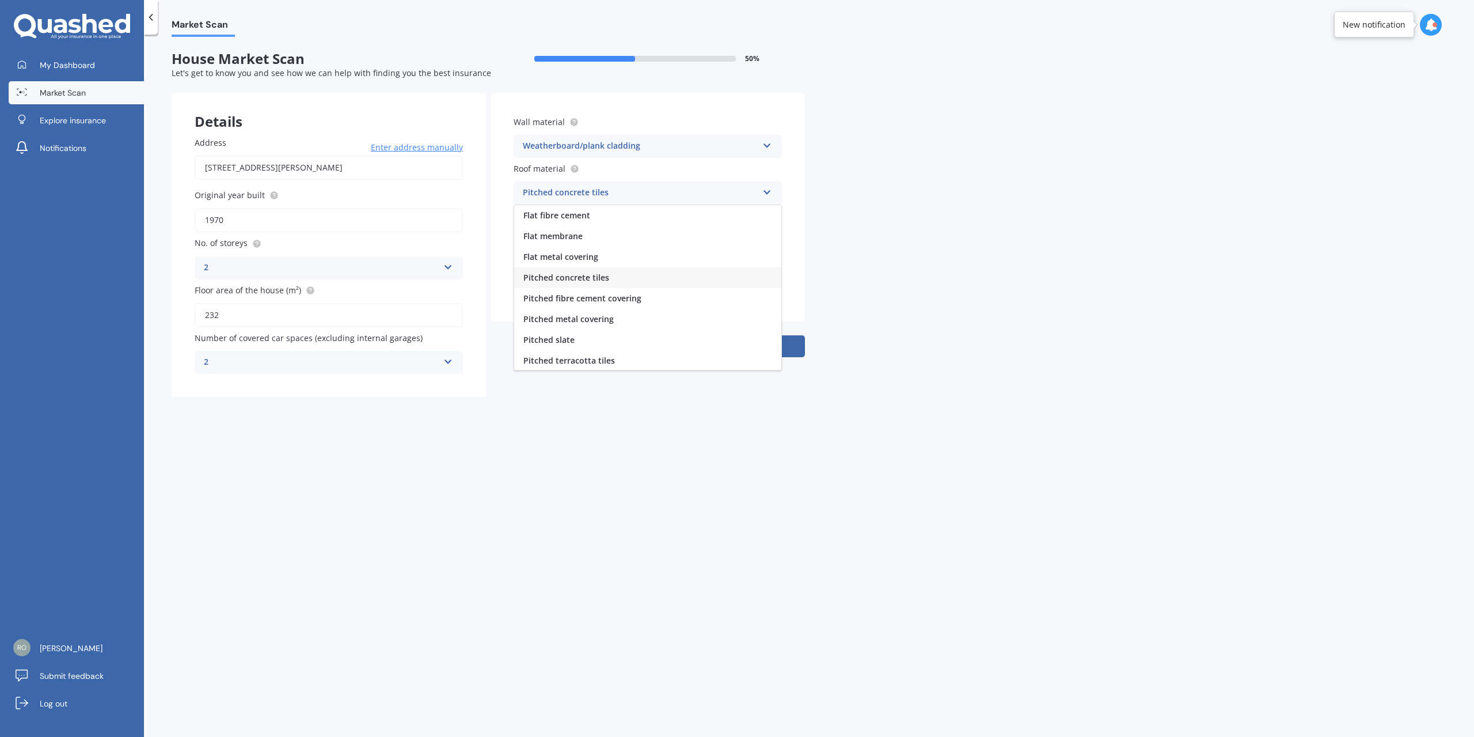
click at [668, 196] on div "Pitched concrete tiles" at bounding box center [640, 193] width 235 height 14
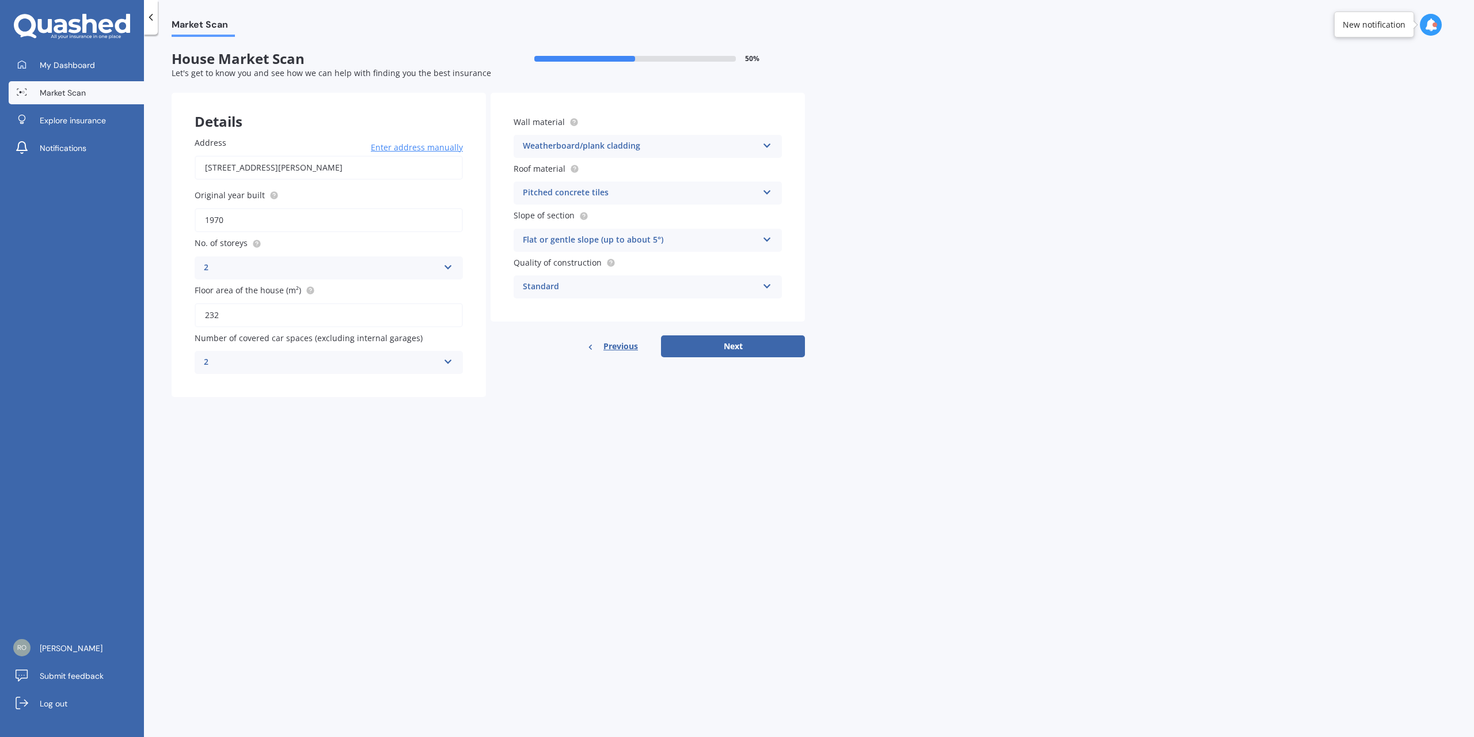
click at [688, 244] on div "Flat or gentle slope (up to about 5°)" at bounding box center [640, 240] width 235 height 14
click at [674, 286] on div "Moderate slope (about 15°)" at bounding box center [647, 283] width 267 height 21
click at [592, 289] on div "Standard" at bounding box center [640, 287] width 235 height 14
click at [722, 346] on button "Next" at bounding box center [733, 346] width 144 height 22
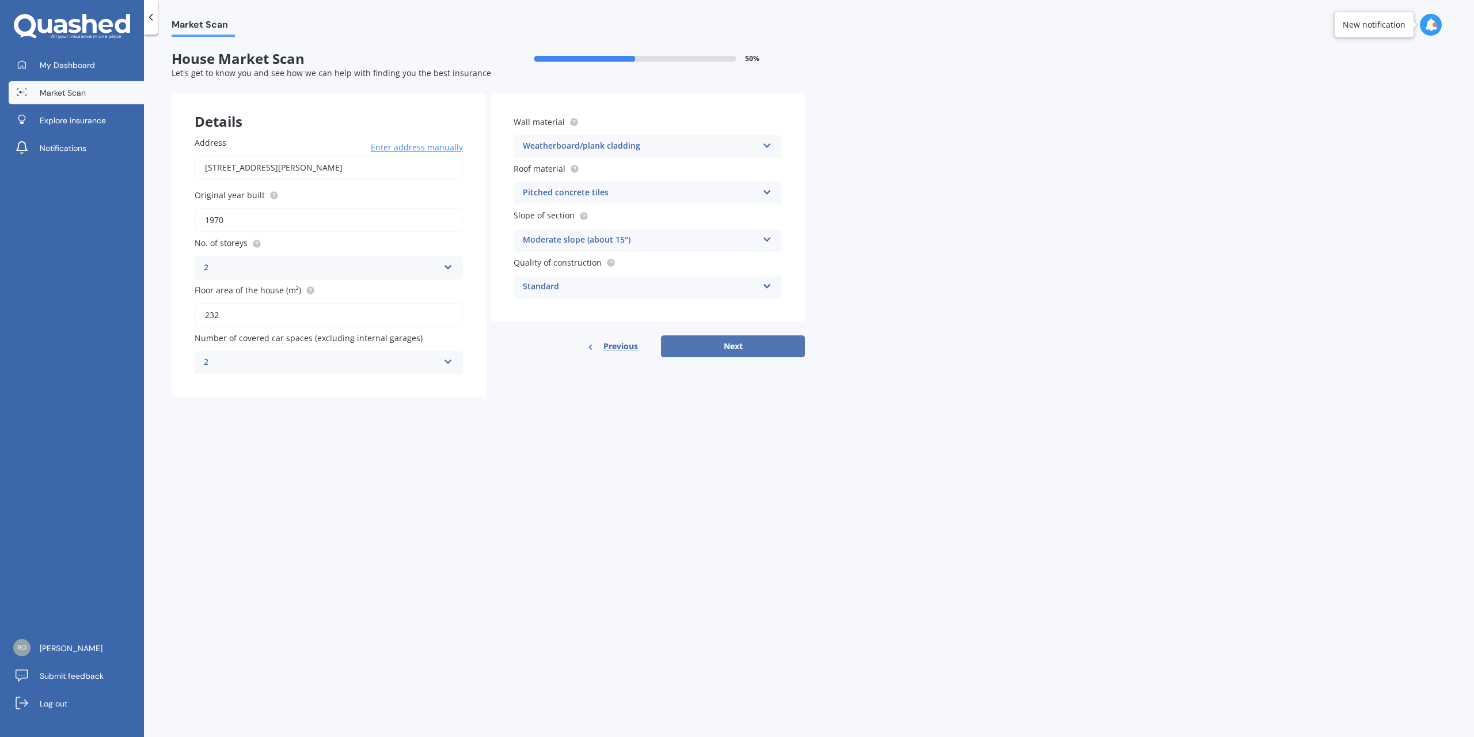
select select "23"
select select "02"
select select "1975"
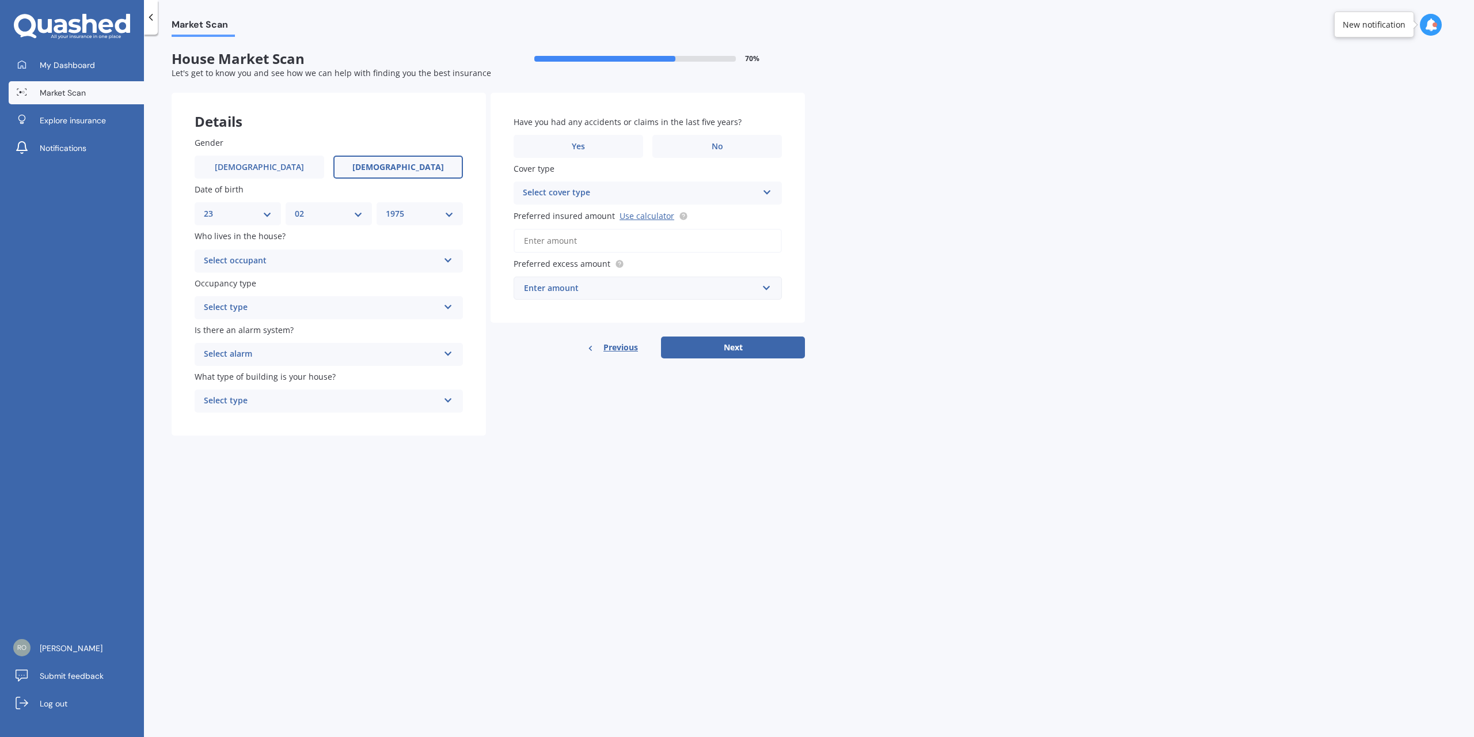
click at [267, 260] on div "Select occupant" at bounding box center [321, 261] width 235 height 14
click at [251, 279] on div "Owner" at bounding box center [328, 283] width 267 height 21
click at [256, 308] on div "Select type" at bounding box center [321, 308] width 235 height 14
click at [241, 329] on span "Permanent" at bounding box center [226, 329] width 44 height 11
click at [275, 354] on div "Select alarm" at bounding box center [321, 354] width 235 height 14
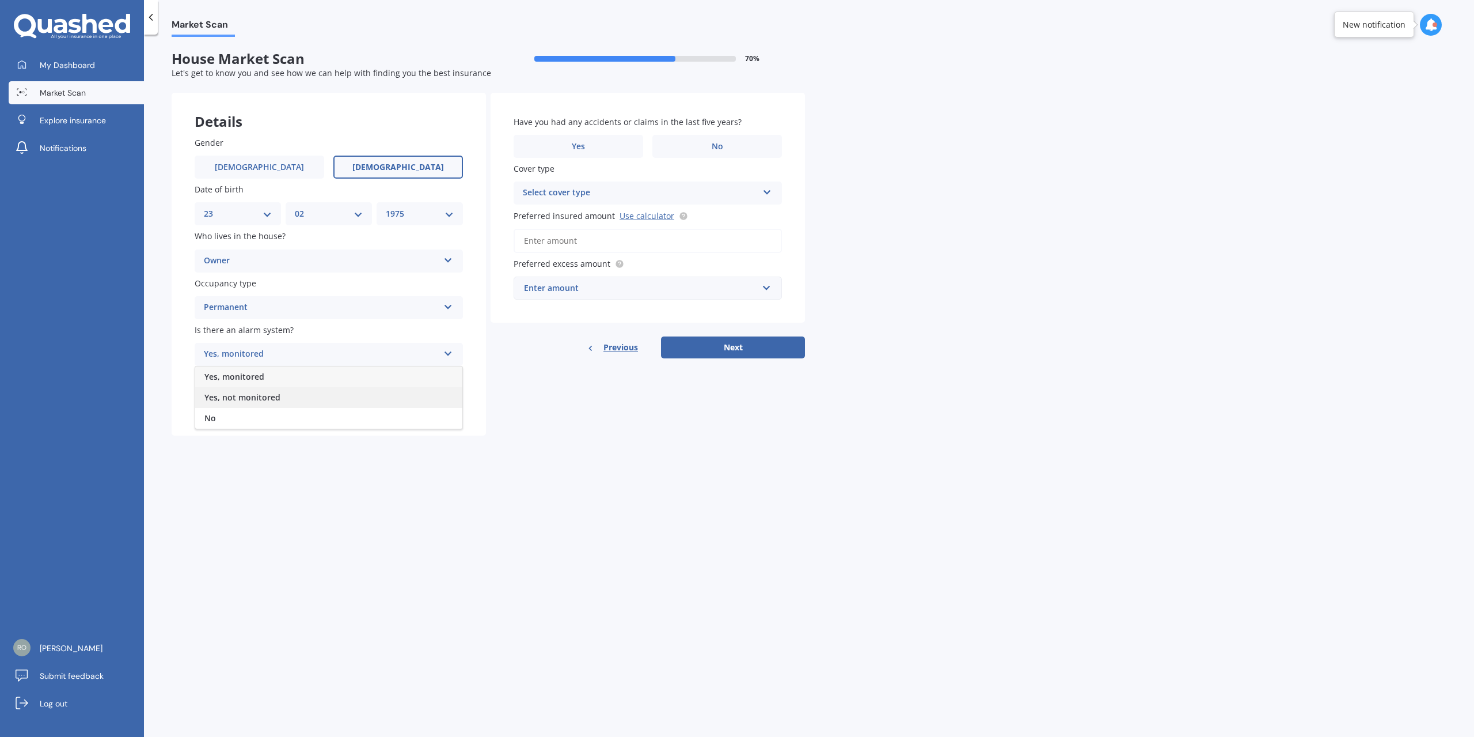
click at [255, 403] on div "Yes, not monitored" at bounding box center [328, 397] width 267 height 21
click at [274, 356] on div "Yes, not monitored" at bounding box center [321, 354] width 235 height 14
click at [242, 399] on div "Select type" at bounding box center [321, 401] width 235 height 14
click at [262, 422] on div "Freestanding" at bounding box center [328, 423] width 267 height 21
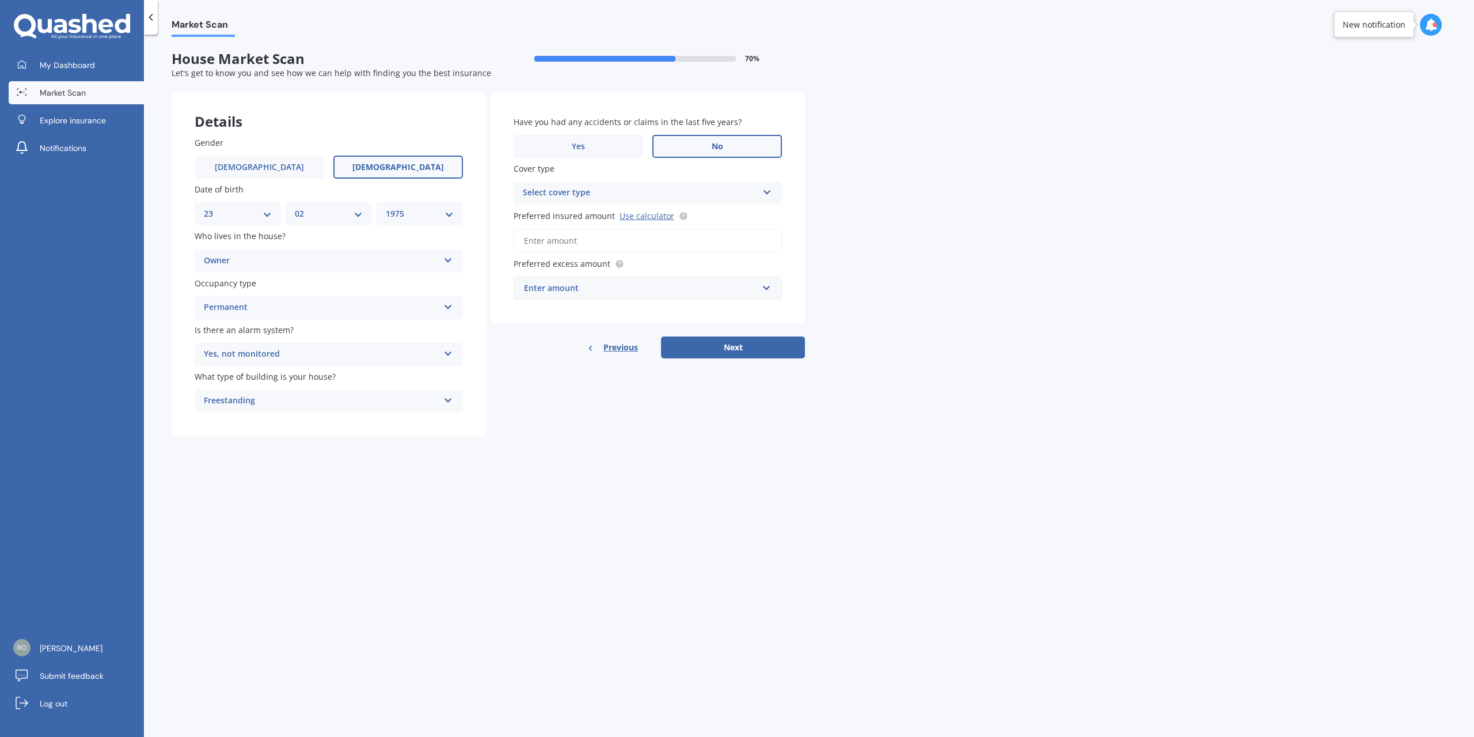
click at [697, 146] on label "No" at bounding box center [718, 146] width 130 height 23
click at [0, 0] on input "No" at bounding box center [0, 0] width 0 height 0
click at [735, 198] on div "Select cover type" at bounding box center [640, 193] width 235 height 14
click at [563, 214] on div "High" at bounding box center [647, 215] width 267 height 21
click at [564, 242] on input "Preferred insured amount Use calculator" at bounding box center [648, 241] width 268 height 24
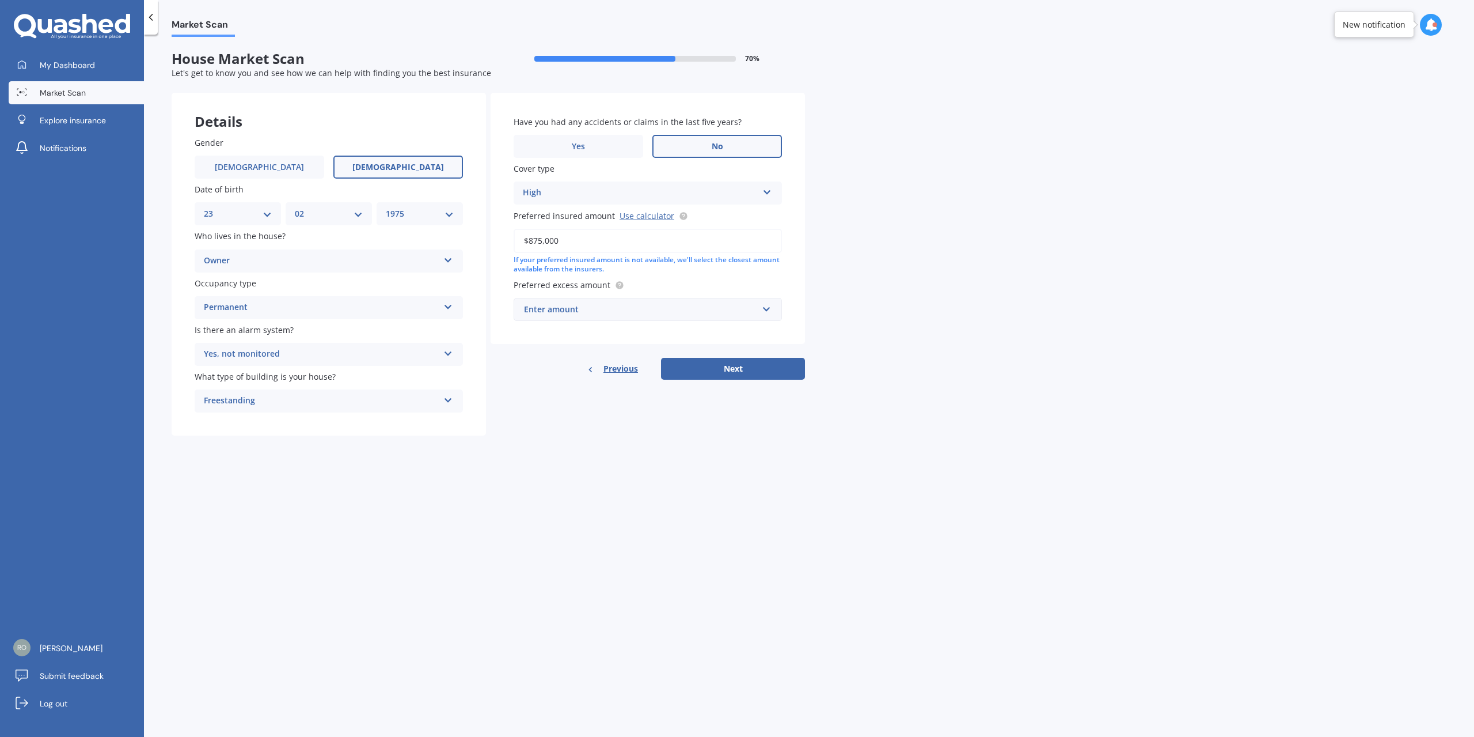
type input "$875,000"
click at [590, 306] on div "Enter amount" at bounding box center [641, 309] width 234 height 13
click at [552, 409] on div "$1,000" at bounding box center [647, 415] width 267 height 21
click at [715, 383] on button "Next" at bounding box center [733, 381] width 144 height 22
select select "23"
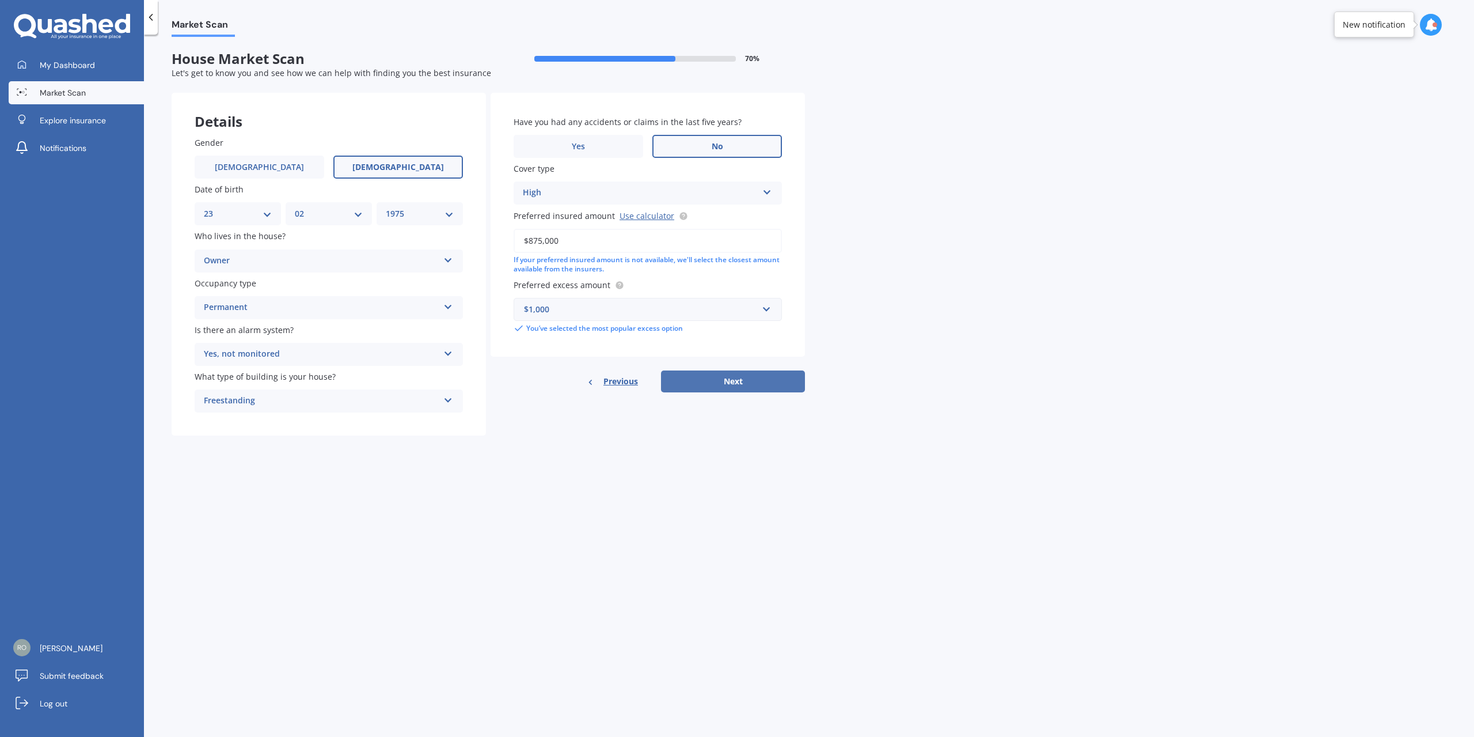
select select "02"
select select "1975"
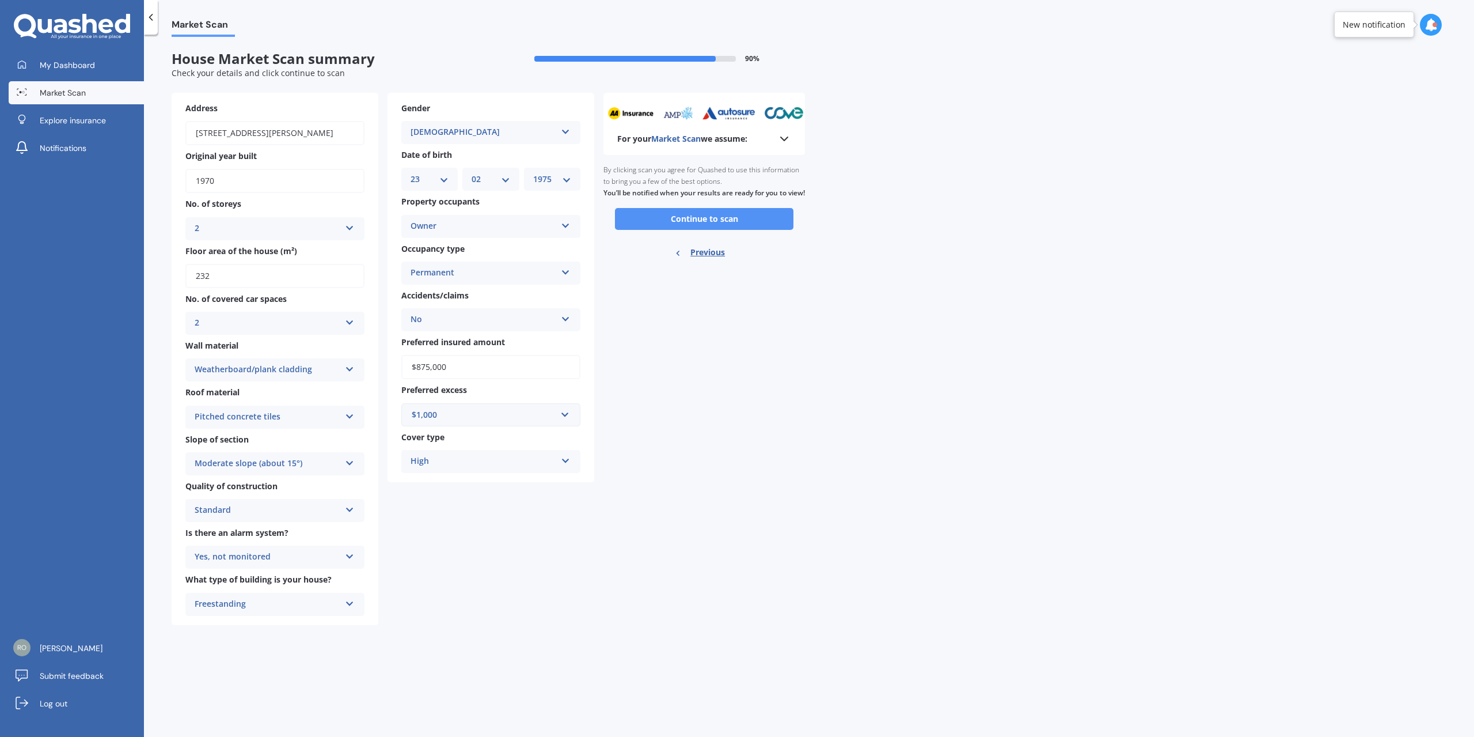
click at [729, 230] on button "Continue to scan" at bounding box center [704, 219] width 179 height 22
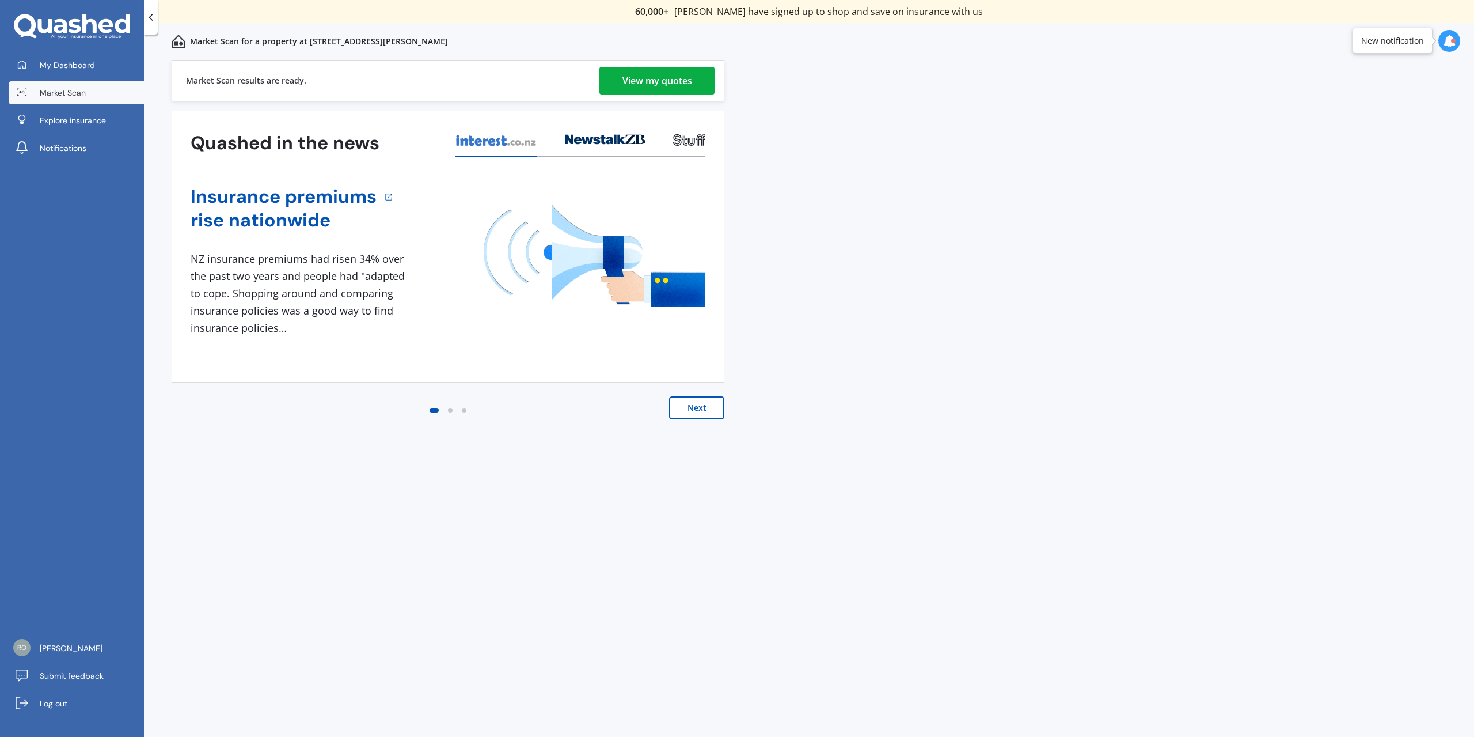
click at [663, 83] on div "View my quotes" at bounding box center [658, 81] width 70 height 28
